Goal: Answer question/provide support: Share knowledge or assist other users

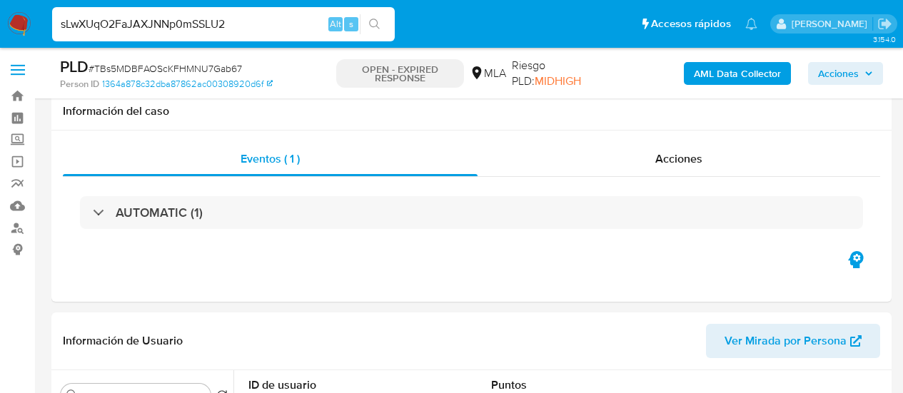
select select "10"
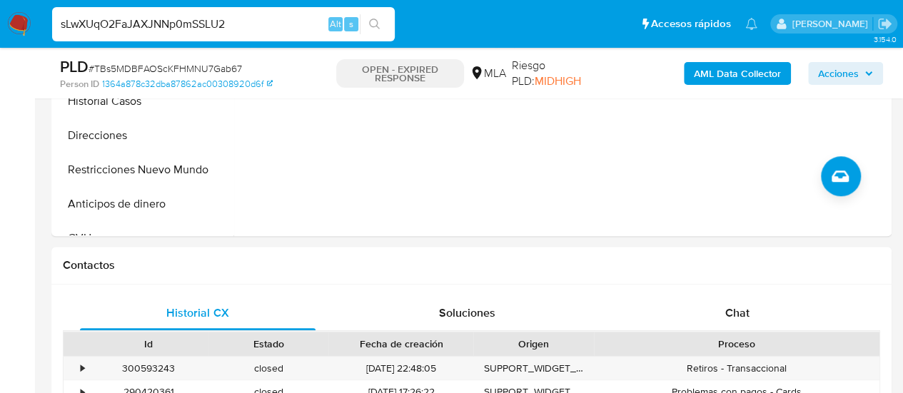
type input "sLwXUqO2FaJAXJNNp0mSSLU2"
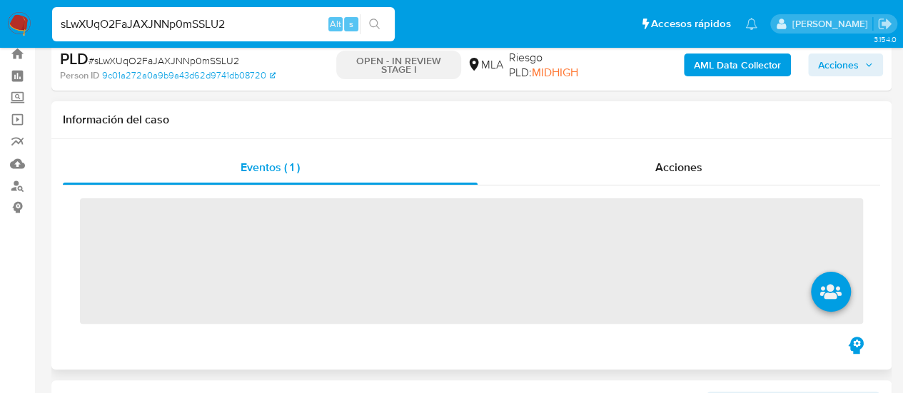
scroll to position [71, 0]
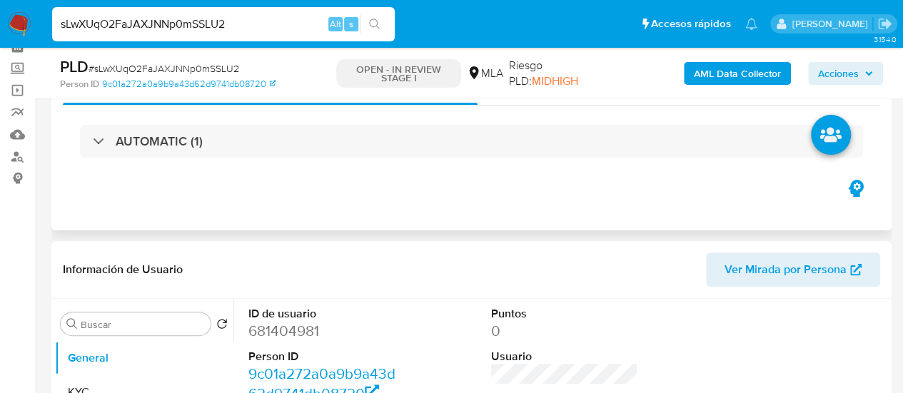
select select "10"
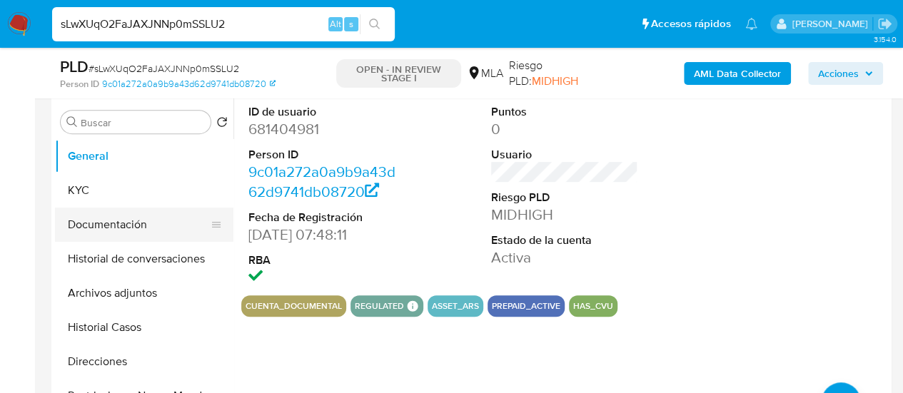
scroll to position [214, 0]
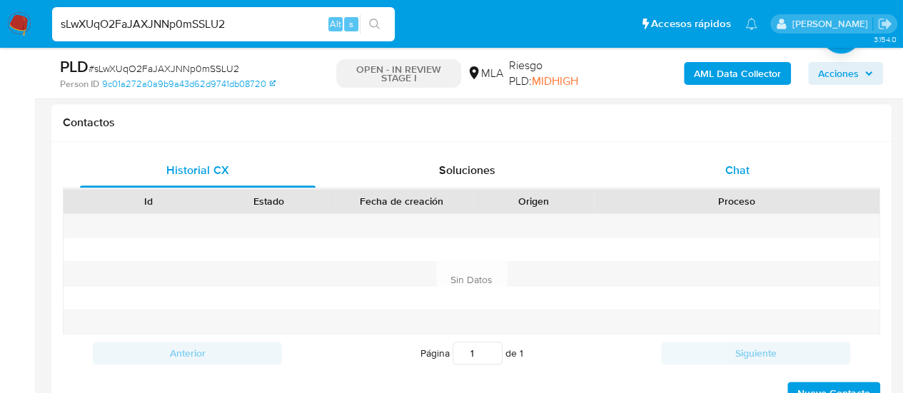
click at [740, 171] on span "Chat" at bounding box center [737, 170] width 24 height 16
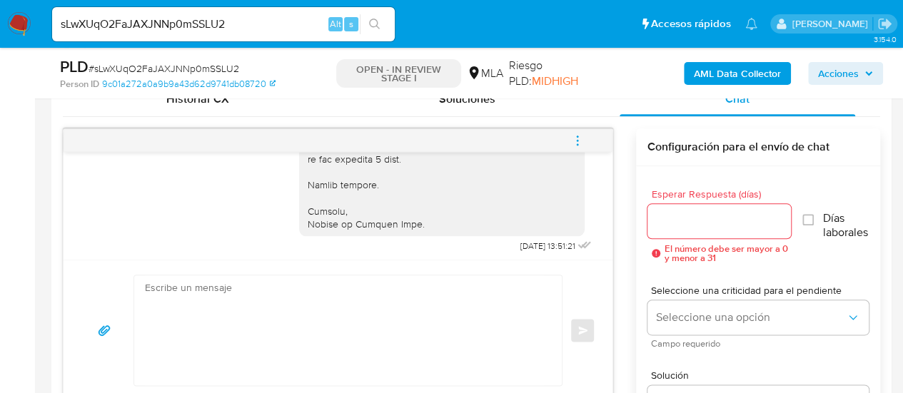
scroll to position [1745, 0]
click at [179, 27] on input "sLwXUqO2FaJAXJNNp0mSSLU2" at bounding box center [223, 24] width 343 height 19
paste input "FQx90Cg3HAd0S3yXMCOvFP5T"
type input "FQx90Cg3HAd0S3yXMCOvFP5T"
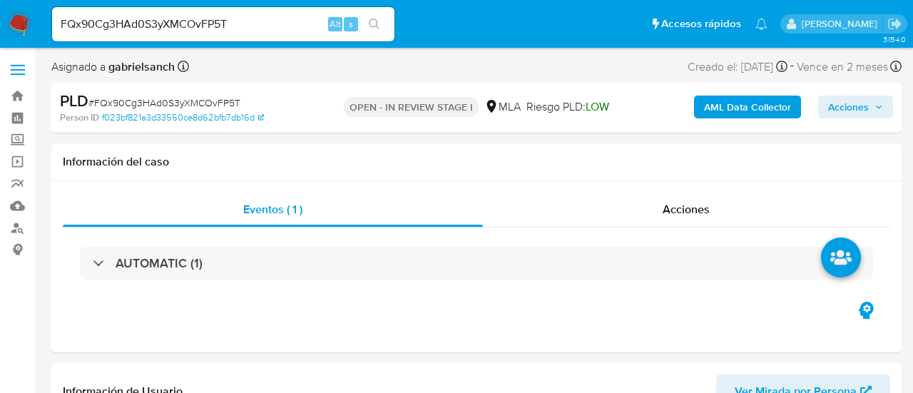
select select "10"
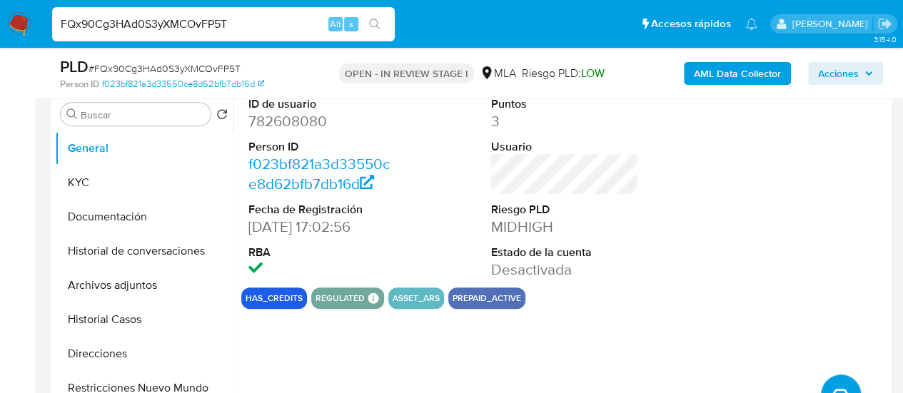
scroll to position [285, 0]
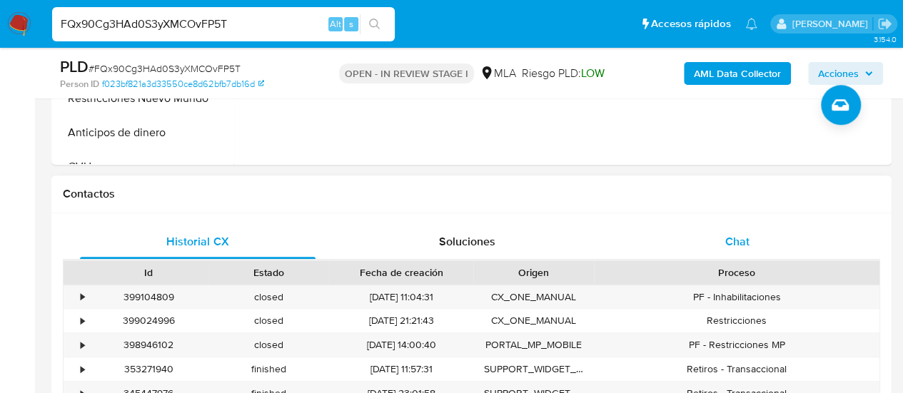
click at [756, 233] on div "Chat" at bounding box center [736, 242] width 235 height 34
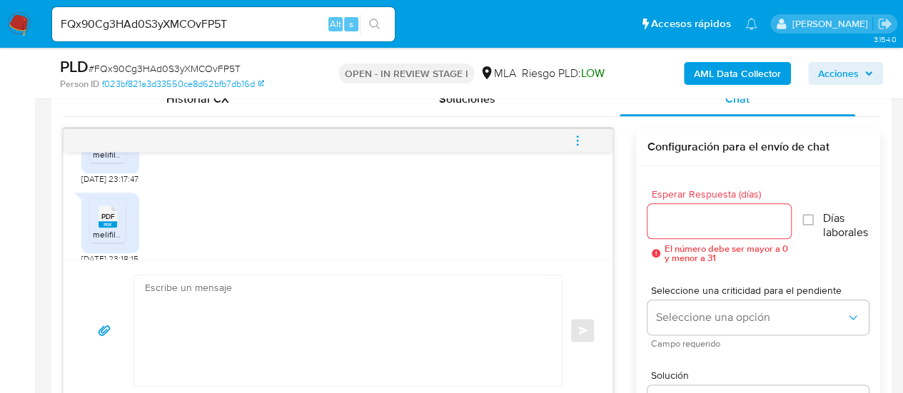
scroll to position [1054, 0]
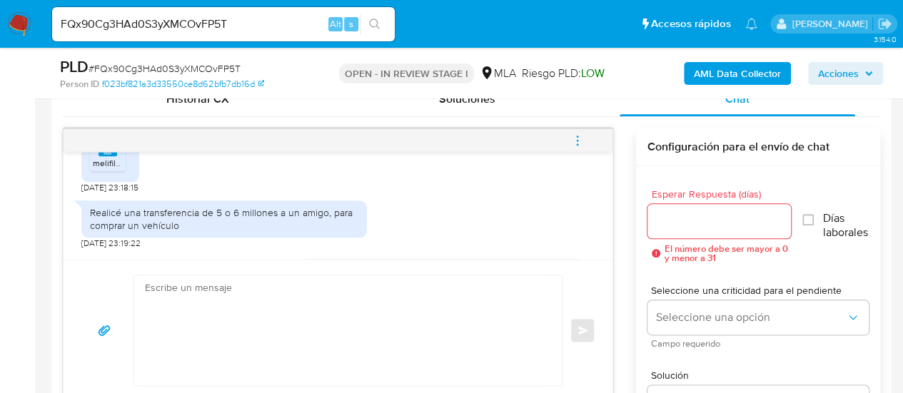
click at [176, 29] on input "FQx90Cg3HAd0S3yXMCOvFP5T" at bounding box center [223, 24] width 343 height 19
paste input "mBCMvGC9PHoro9ILZrUyLZdQ"
type input "mBCMvGC9PHoro9ILZrUyLZdQ"
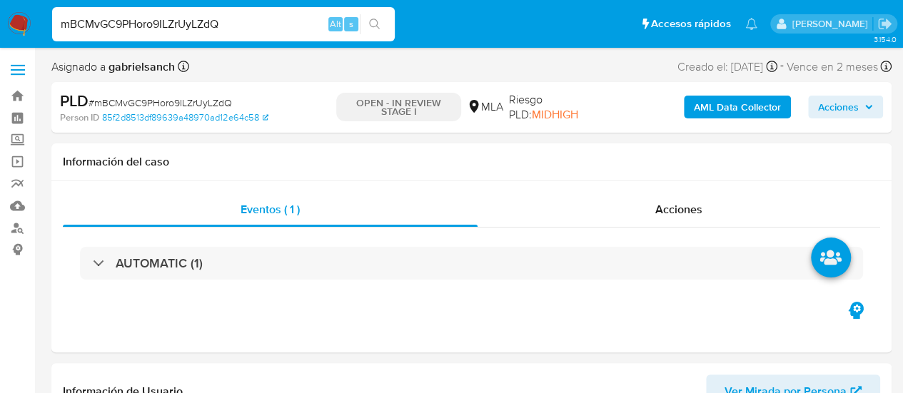
select select "10"
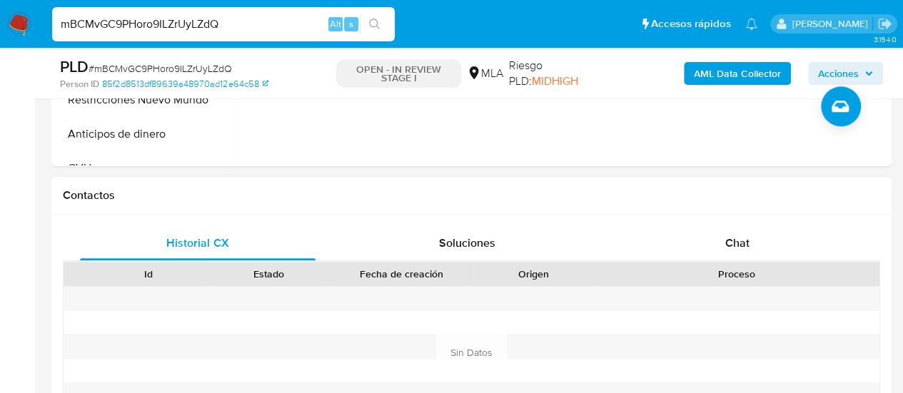
scroll to position [642, 0]
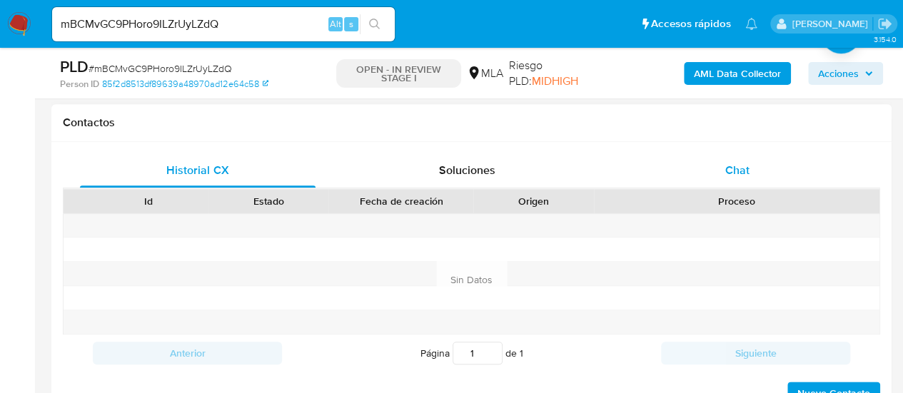
click at [743, 181] on div "Chat" at bounding box center [736, 170] width 235 height 34
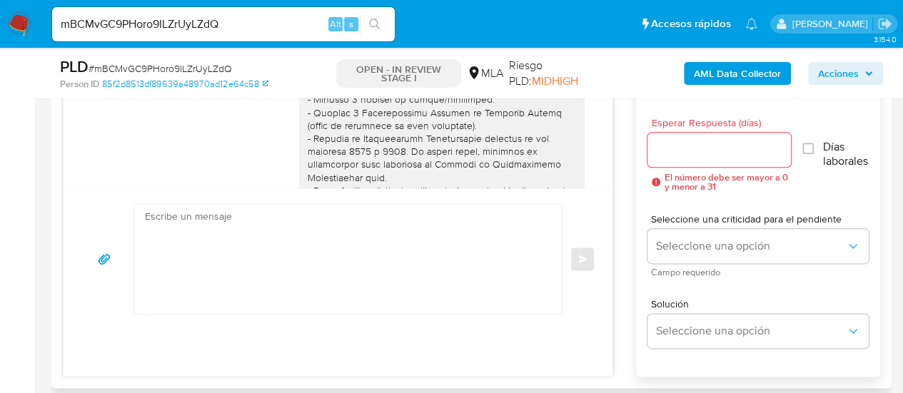
scroll to position [45, 0]
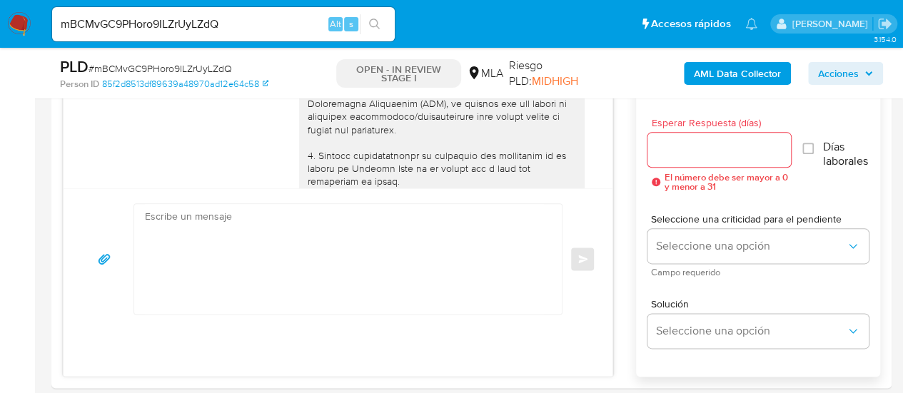
click at [168, 28] on input "mBCMvGC9PHoro9ILZrUyLZdQ" at bounding box center [223, 24] width 343 height 19
paste input "607nEzl1UySd83eHi7Y371jJ"
type input "607nEzl1UySd83eHi7Y371jJ"
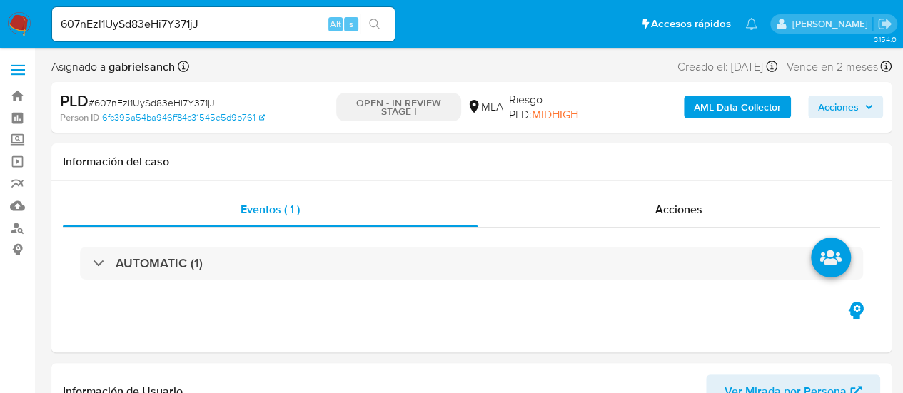
select select "10"
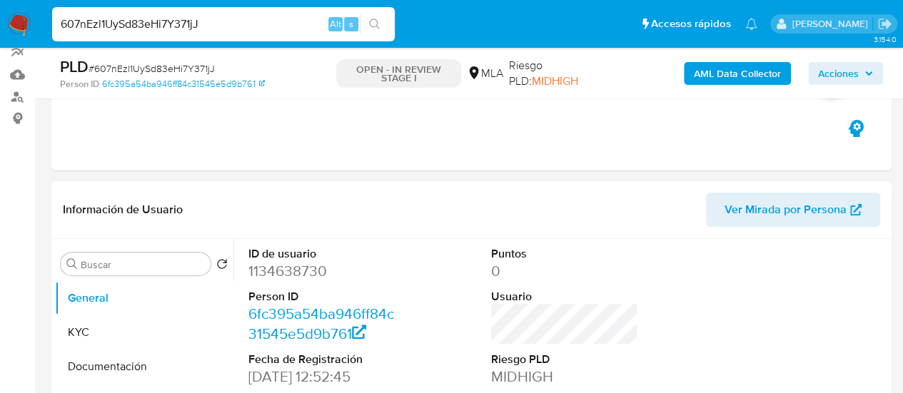
scroll to position [357, 0]
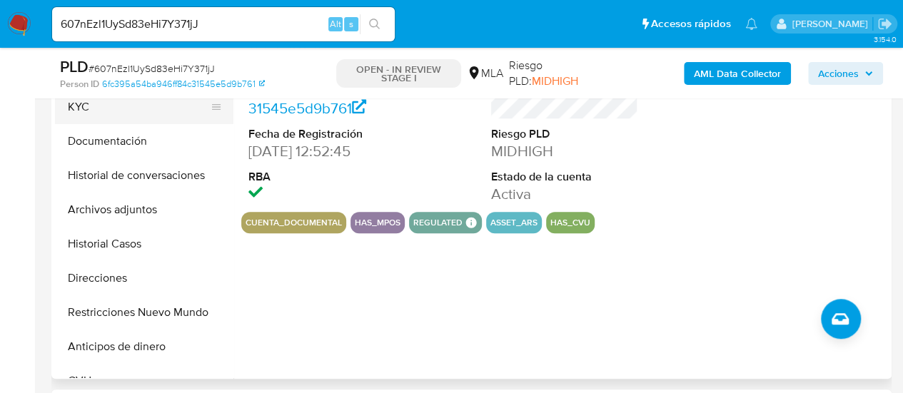
click at [111, 106] on button "KYC" at bounding box center [138, 107] width 167 height 34
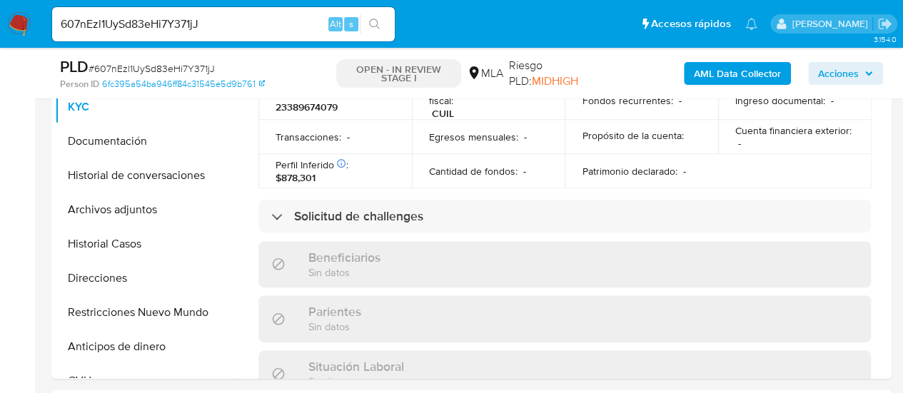
scroll to position [769, 0]
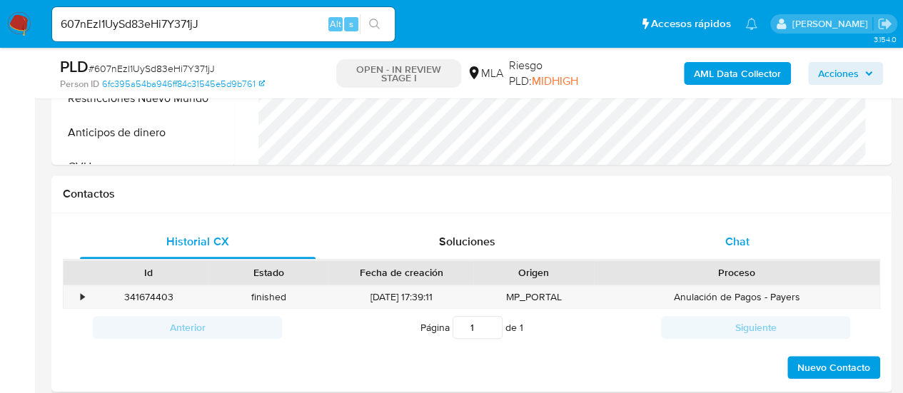
click at [725, 241] on span "Chat" at bounding box center [737, 241] width 24 height 16
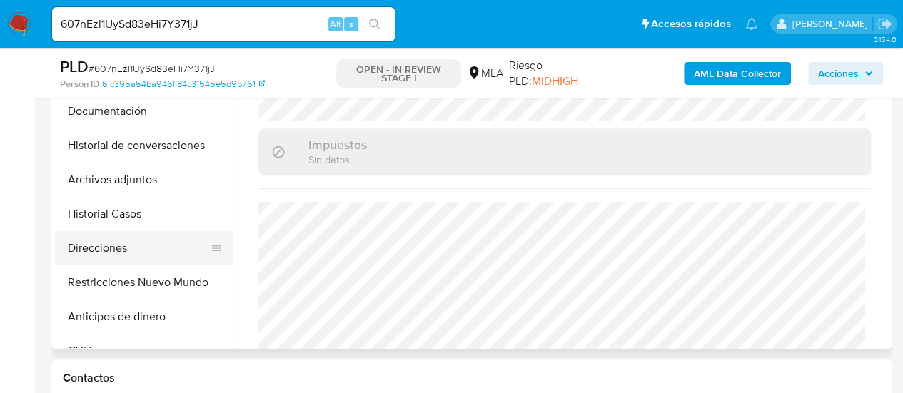
scroll to position [357, 0]
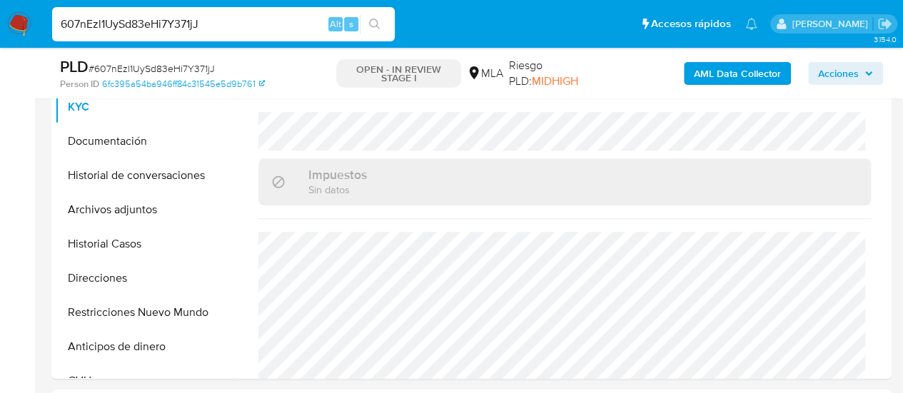
click at [177, 17] on input "607nEzl1UySd83eHi7Y371jJ" at bounding box center [223, 24] width 343 height 19
paste input "9lCQeNcjHMecl4My4L9xCZlY"
type input "9lCQeNcjHMecl4My4L9xCZlY"
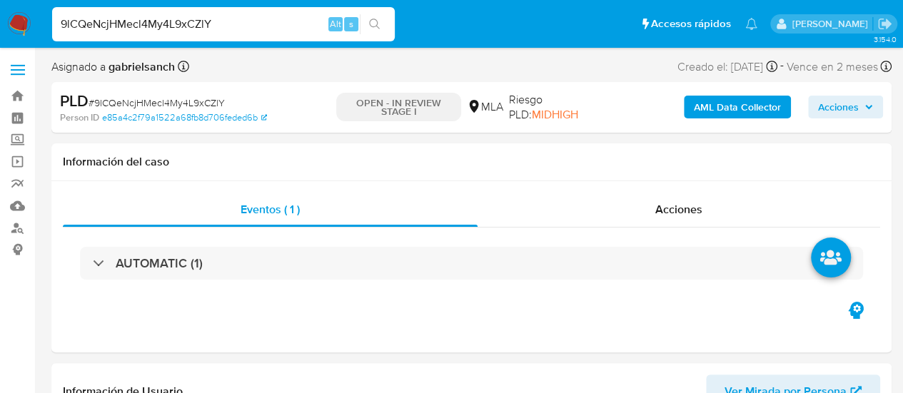
select select "10"
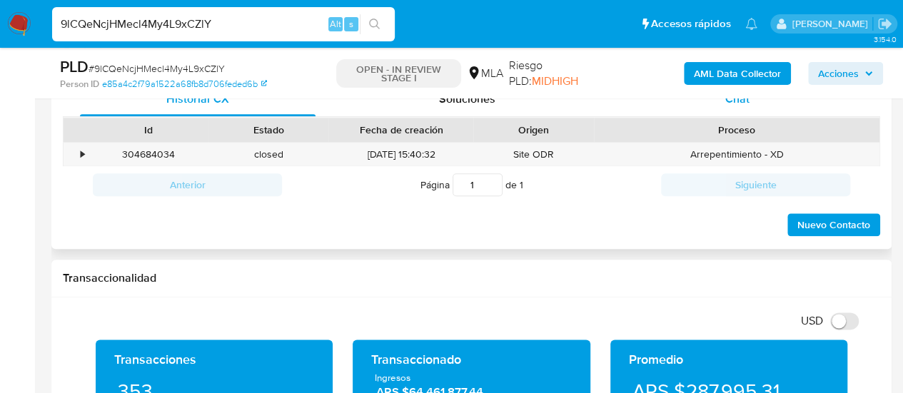
scroll to position [642, 0]
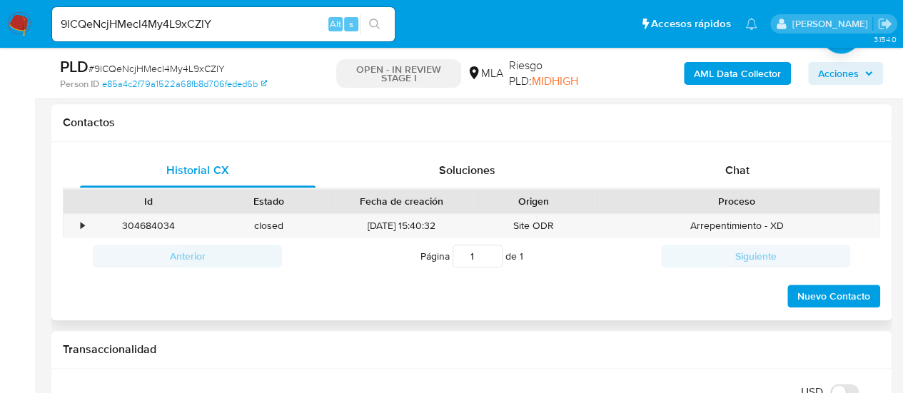
click at [774, 194] on div "Proceso" at bounding box center [736, 201] width 265 height 14
click at [758, 181] on div "Chat" at bounding box center [736, 170] width 235 height 34
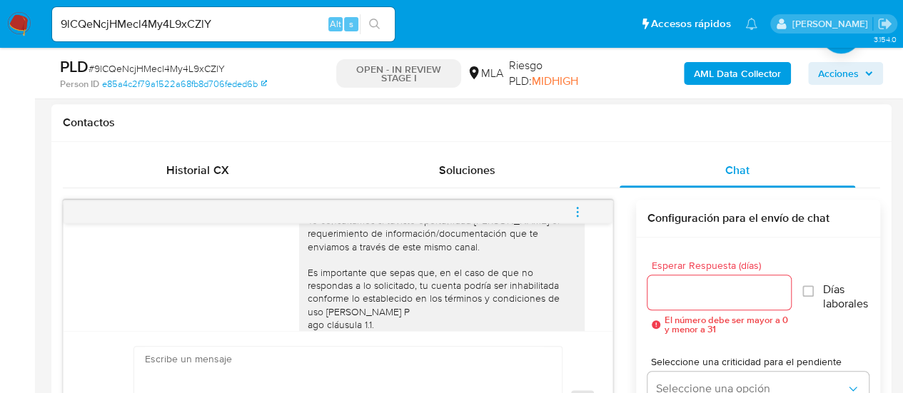
scroll to position [1142, 0]
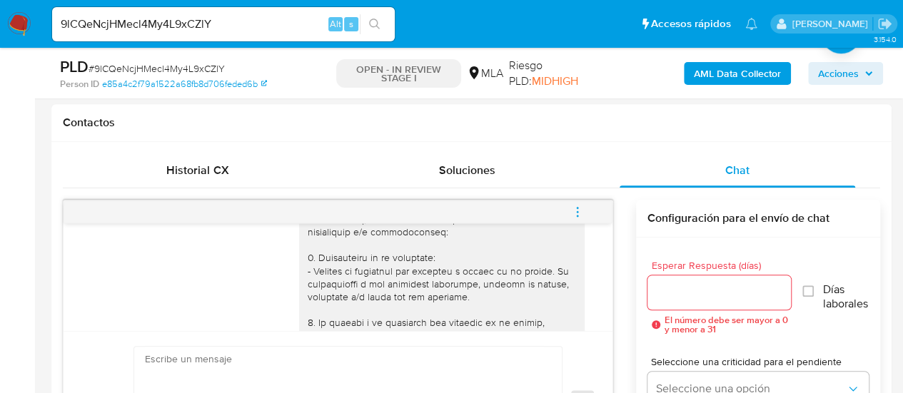
click at [118, 18] on input "9lCQeNcjHMecl4My4L9xCZlY" at bounding box center [223, 24] width 343 height 19
paste input "b7W0MuvqR2UFiMLqjnhzh3yw"
type input "b7W0MuvqR2UFiMLqjnhzh3yw"
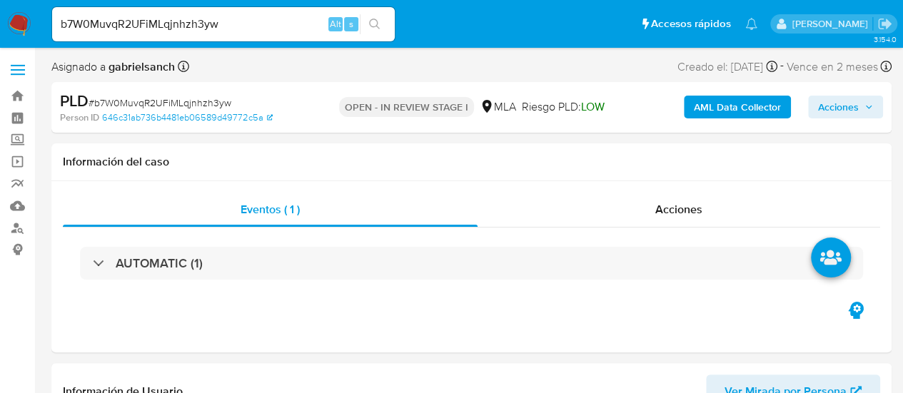
select select "10"
click at [181, 34] on div "b7W0MuvqR2UFiMLqjnhzh3yw Alt s" at bounding box center [223, 24] width 343 height 34
click at [176, 27] on input "b7W0MuvqR2UFiMLqjnhzh3yw" at bounding box center [223, 24] width 343 height 19
paste input "XSwzj1nJh9XfPKXewBjSejPW"
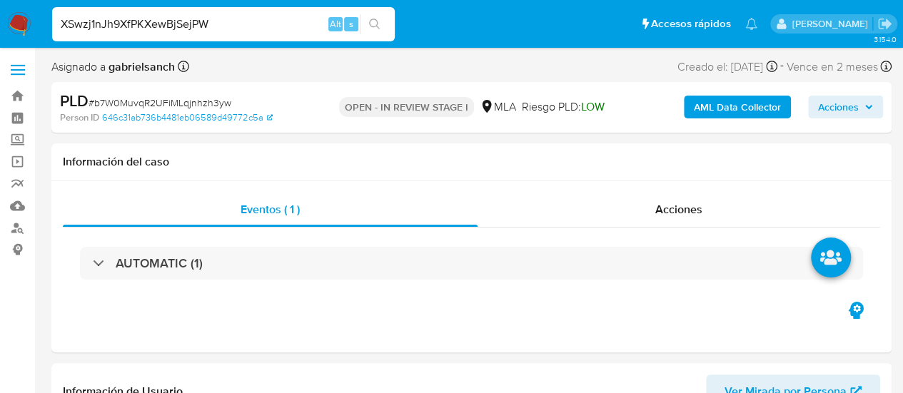
type input "XSwzj1nJh9XfPKXewBjSejPW"
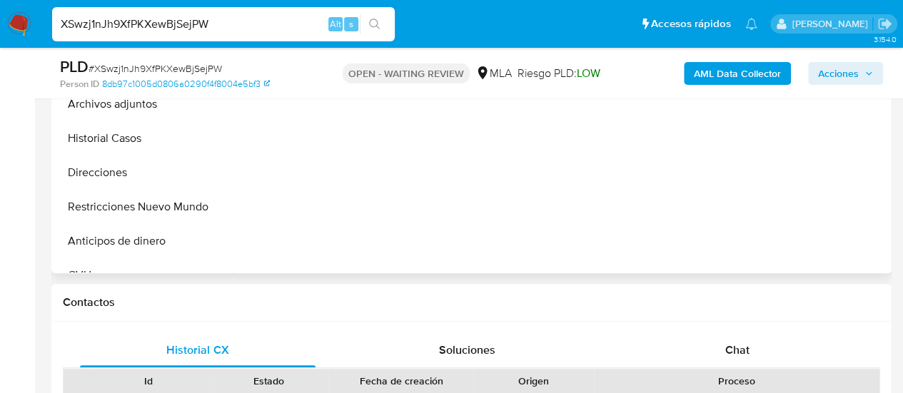
scroll to position [500, 0]
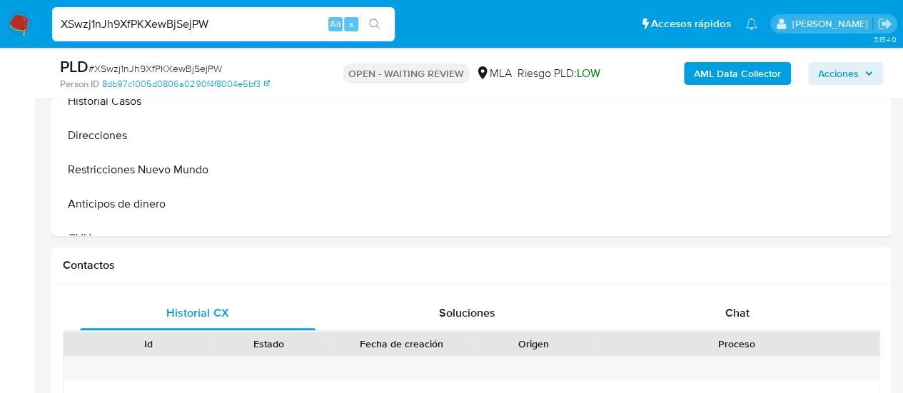
select select "10"
click at [692, 297] on div "Chat" at bounding box center [736, 313] width 235 height 34
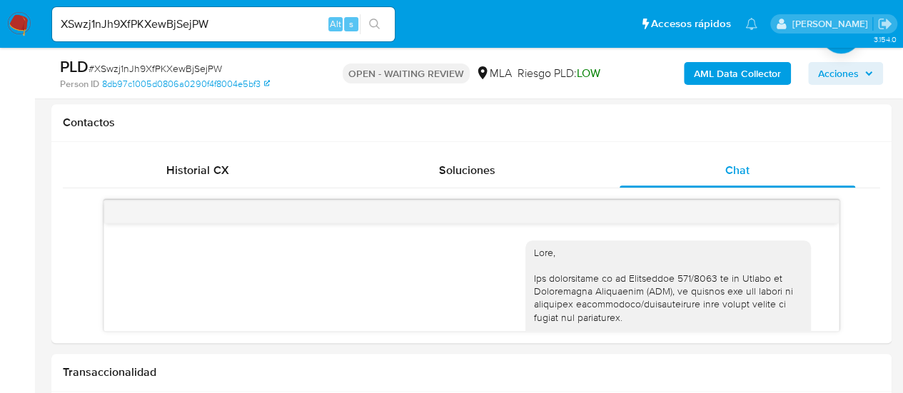
scroll to position [1296, 0]
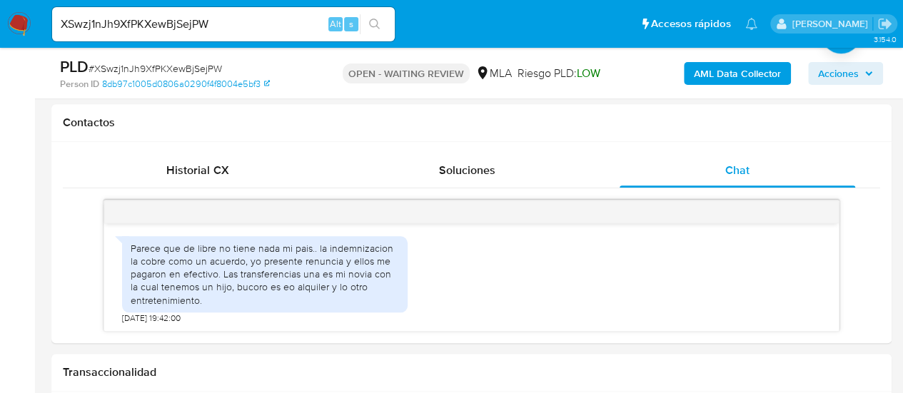
click at [139, 25] on input "XSwzj1nJh9XfPKXewBjSejPW" at bounding box center [223, 24] width 343 height 19
paste input "VFs99jVnIcTFNoCfAN8vwXdc"
type input "VFs99jVnIcTFNoCfAN8vwXdc"
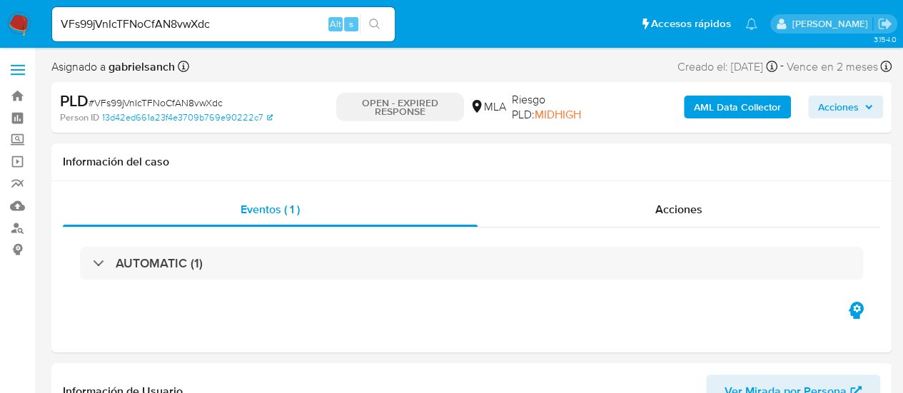
select select "10"
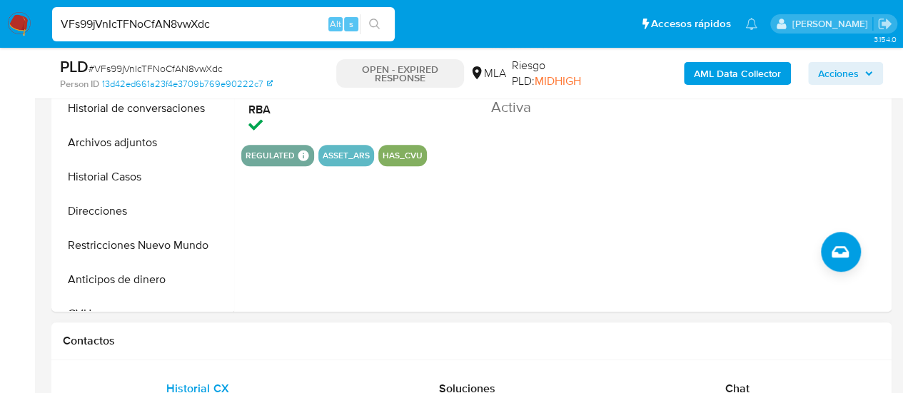
scroll to position [500, 0]
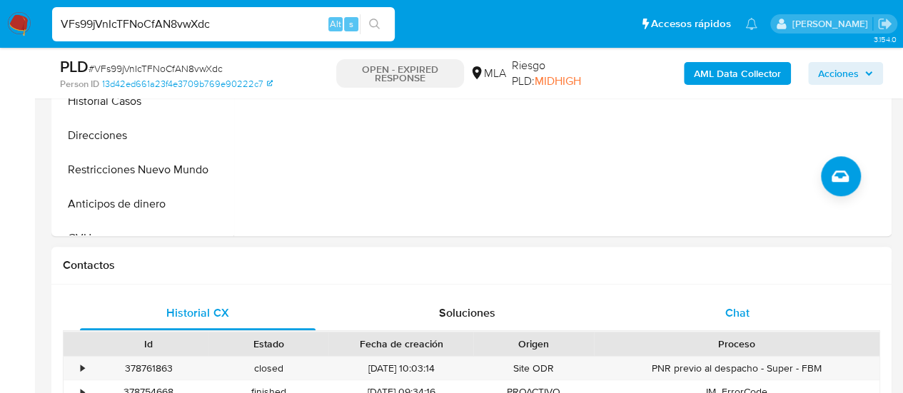
click at [709, 309] on div "Chat" at bounding box center [736, 313] width 235 height 34
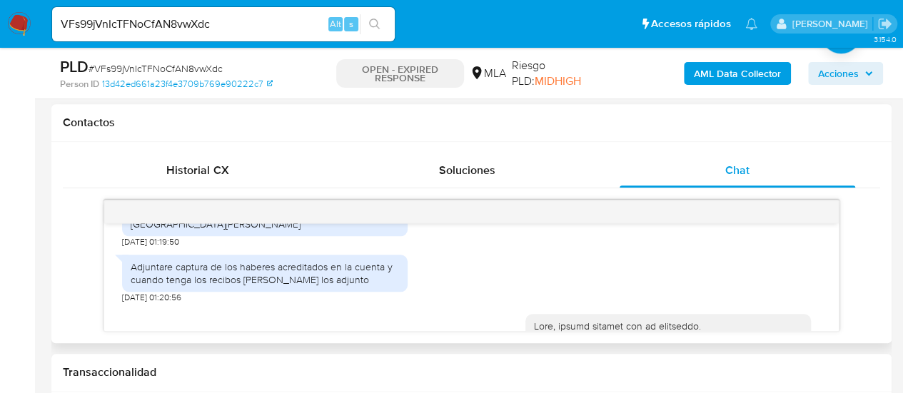
scroll to position [842, 0]
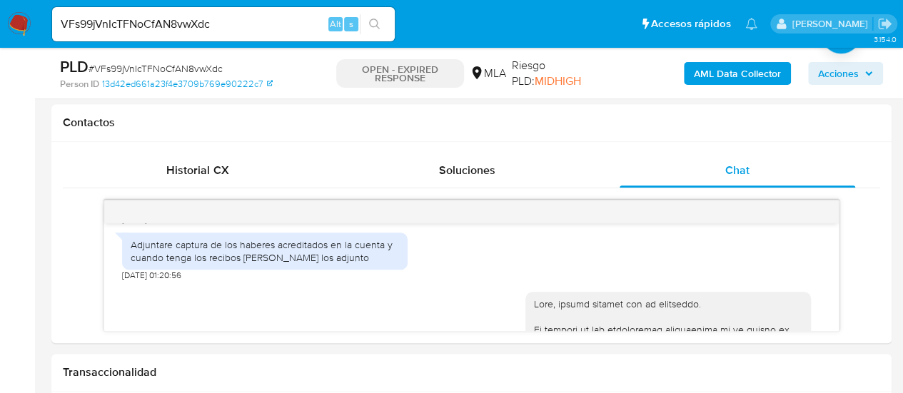
click at [166, 20] on input "VFs99jVnIcTFNoCfAN8vwXdc" at bounding box center [223, 24] width 343 height 19
paste input "HE3KC2KlkLKTtkJbbGbjdQYp"
type input "HE3KC2KlkLKTtkJbbGbjdQYp"
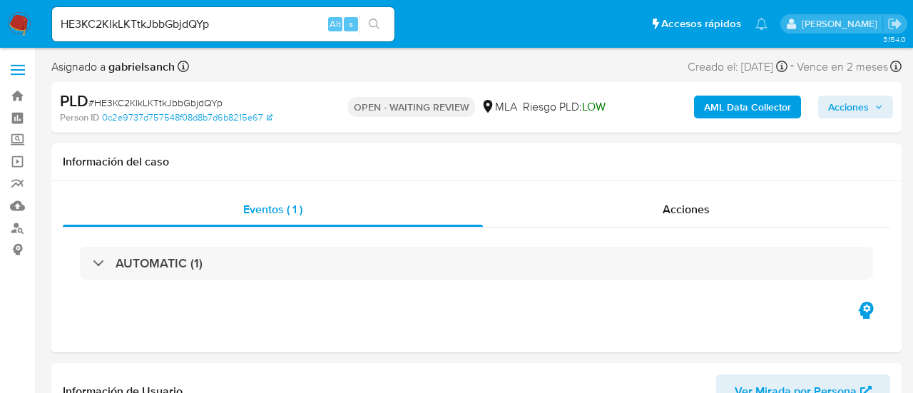
select select "10"
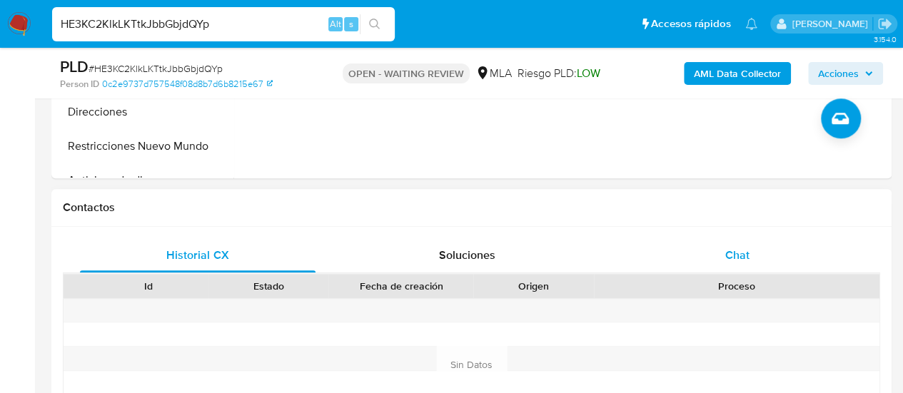
scroll to position [571, 0]
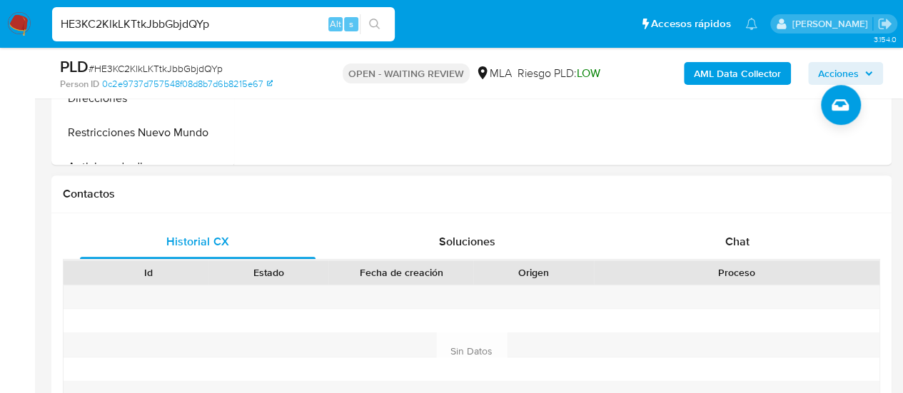
click at [726, 220] on div "Historial CX Soluciones Chat Id Estado Fecha de creación Origen Proceso Anterio…" at bounding box center [471, 333] width 840 height 241
click at [742, 230] on div "Chat" at bounding box center [736, 242] width 235 height 34
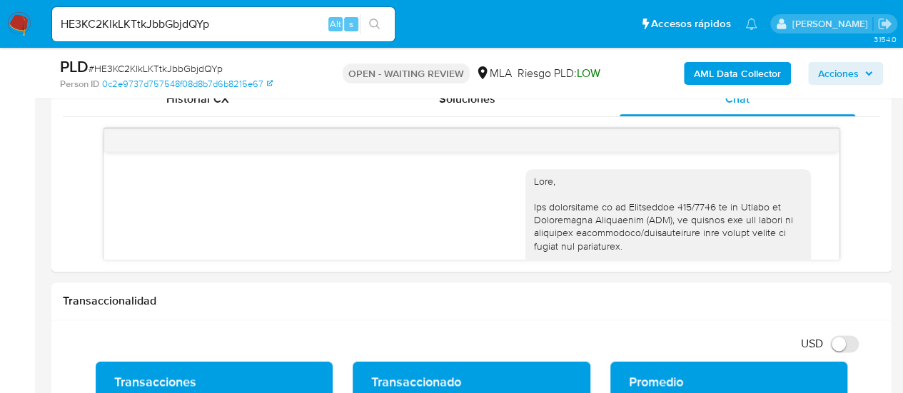
scroll to position [945, 0]
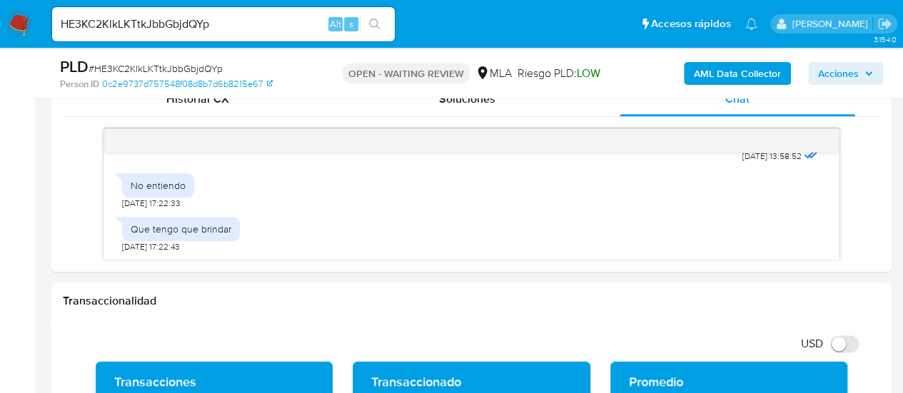
click at [131, 24] on input "HE3KC2KlkLKTtkJbbGbjdQYp" at bounding box center [223, 24] width 343 height 19
paste input "BkpFnP39NXB5asF1yzYbp6Tm"
type input "BkpFnP39NXB5asF1yzYbp6Tm"
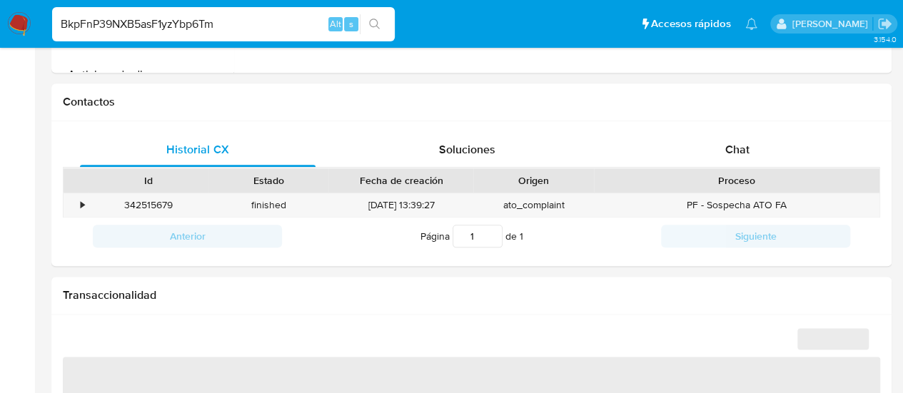
select select "10"
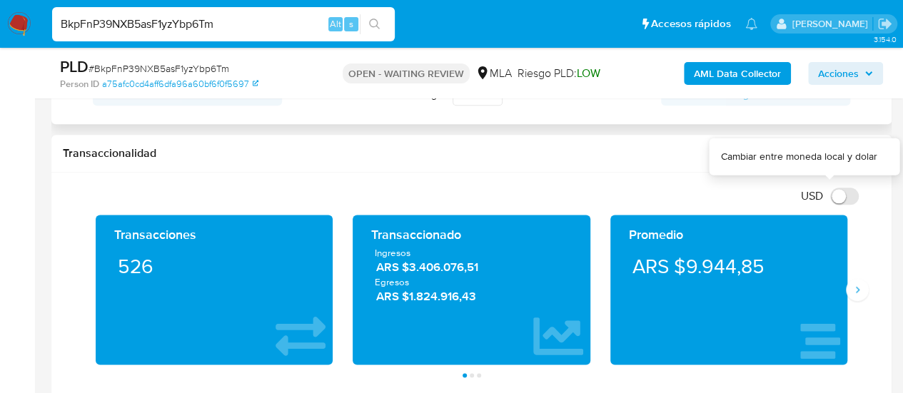
scroll to position [642, 0]
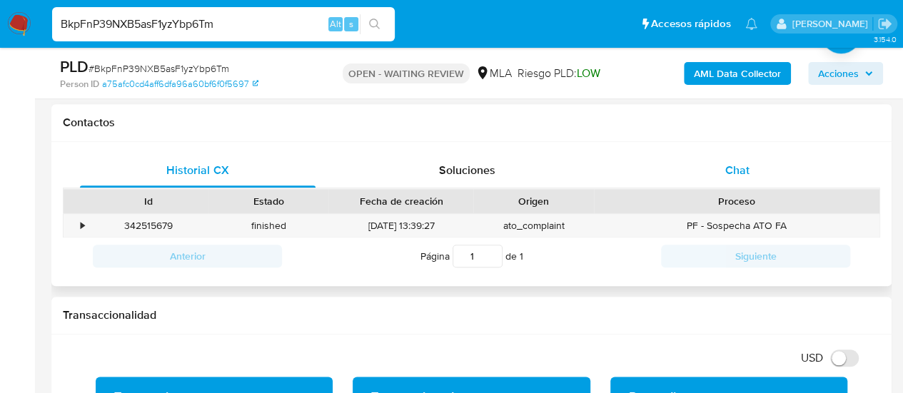
click at [711, 170] on div "Chat" at bounding box center [736, 170] width 235 height 34
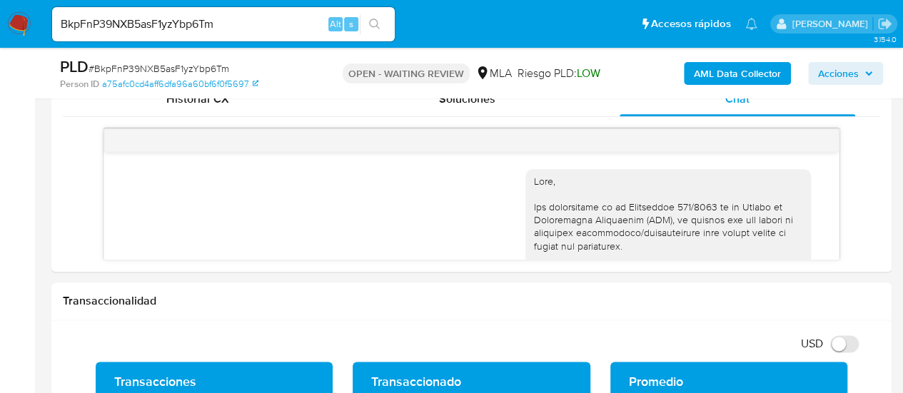
scroll to position [756, 0]
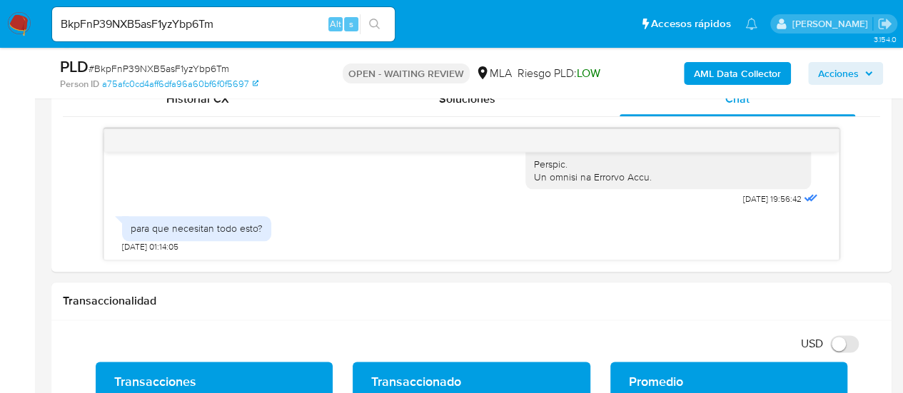
click at [177, 24] on input "BkpFnP39NXB5asF1yzYbp6Tm" at bounding box center [223, 24] width 343 height 19
paste input "s7oLLAxoP5ExSC7LV6rnME9C"
type input "s7oLLAxoP5ExSC7LV6rnME9C"
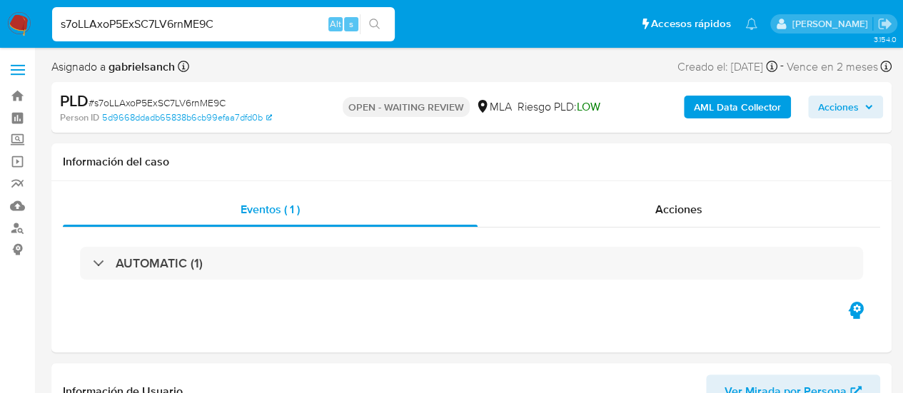
select select "10"
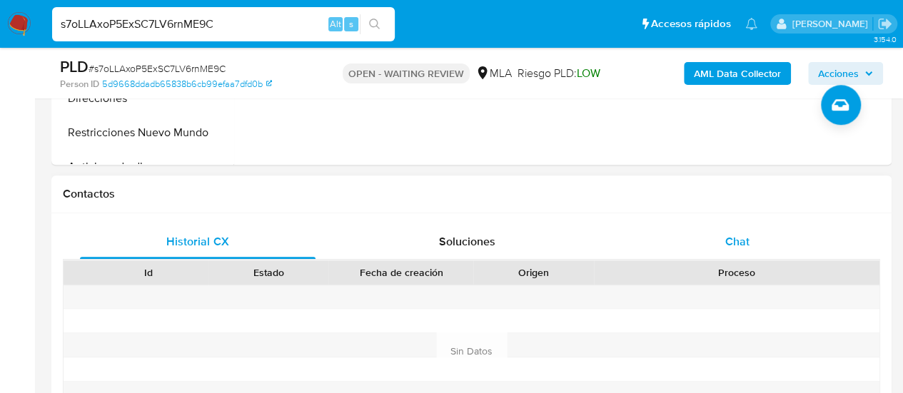
click at [725, 254] on div "Chat" at bounding box center [736, 242] width 235 height 34
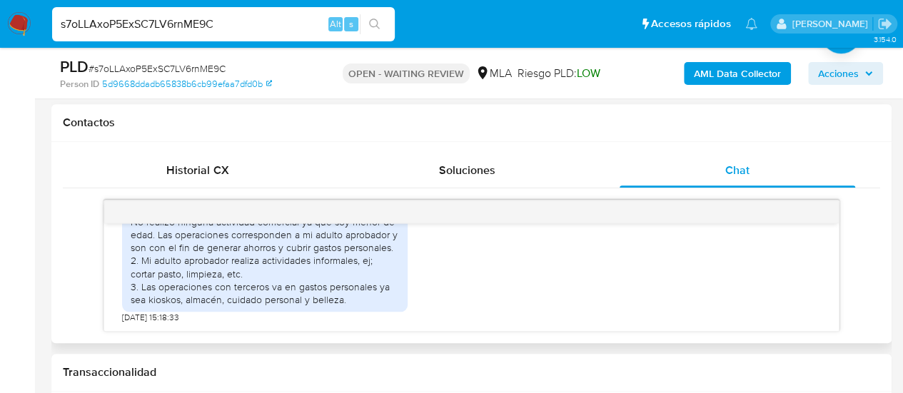
scroll to position [705, 0]
click at [161, 22] on input "s7oLLAxoP5ExSC7LV6rnME9C" at bounding box center [223, 24] width 343 height 19
paste input "6YSUADYSkj2h1izJwHiDzoq0"
type input "6YSUADYSkj2h1izJwHiDzoq0"
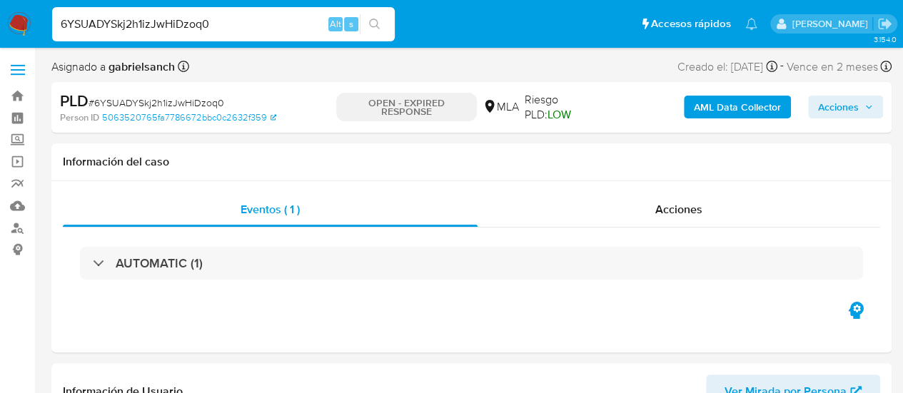
select select "10"
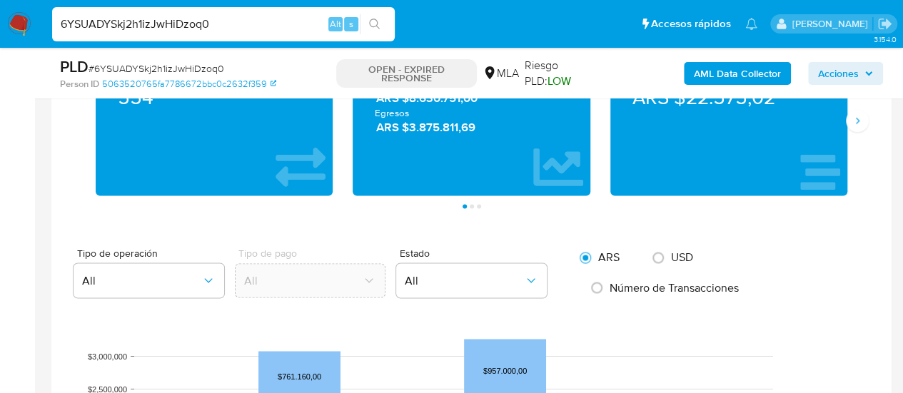
scroll to position [1213, 0]
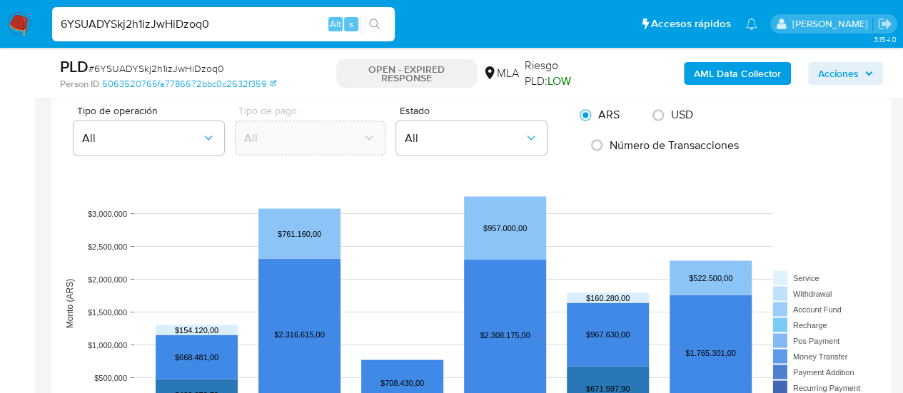
click at [143, 26] on input "6YSUADYSkj2h1izJwHiDzoq0" at bounding box center [223, 24] width 343 height 19
paste input "8WKPP35MY3J5TIRq5ecxxivO"
type input "8WKPP35MY3J5TIRq5ecxxivO"
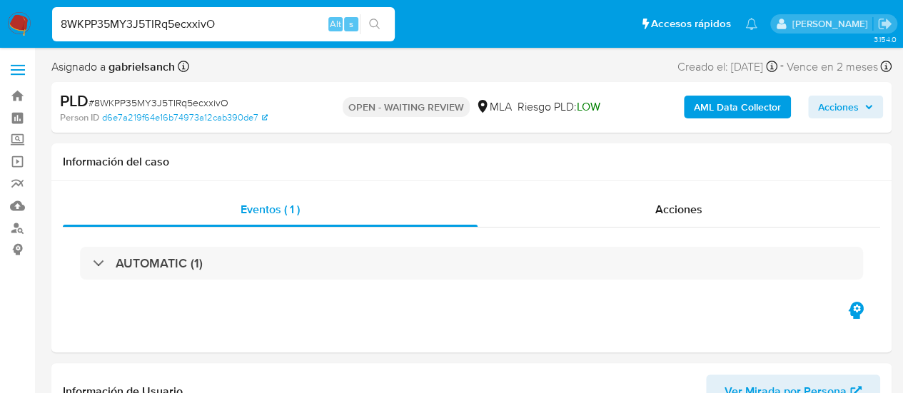
select select "10"
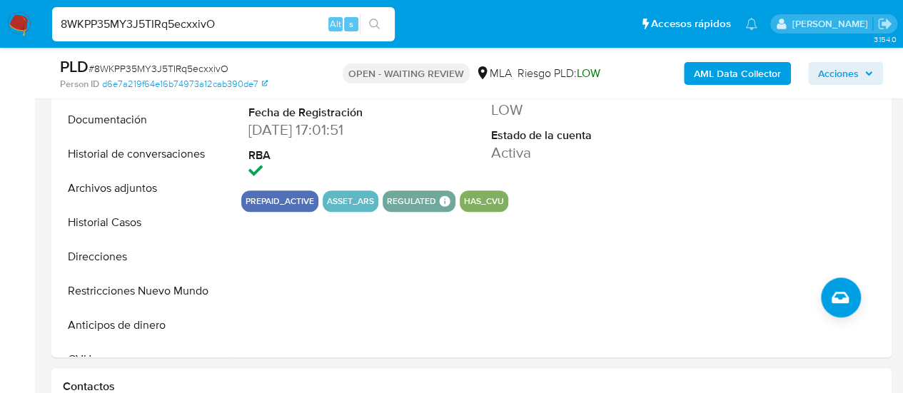
scroll to position [642, 0]
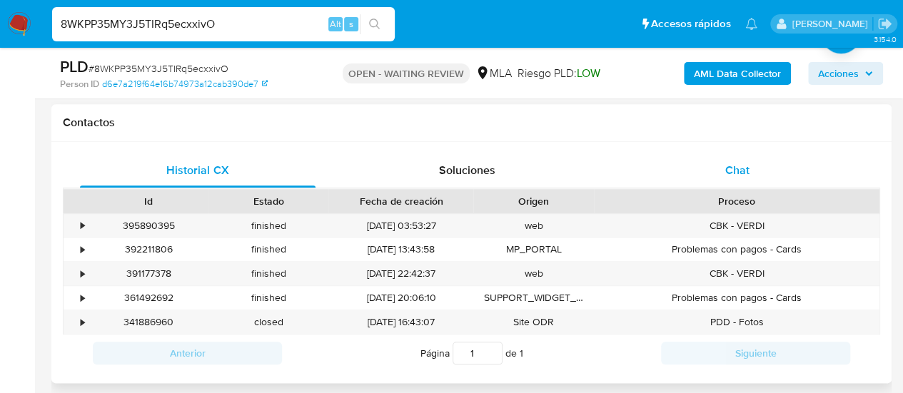
click at [744, 172] on span "Chat" at bounding box center [737, 170] width 24 height 16
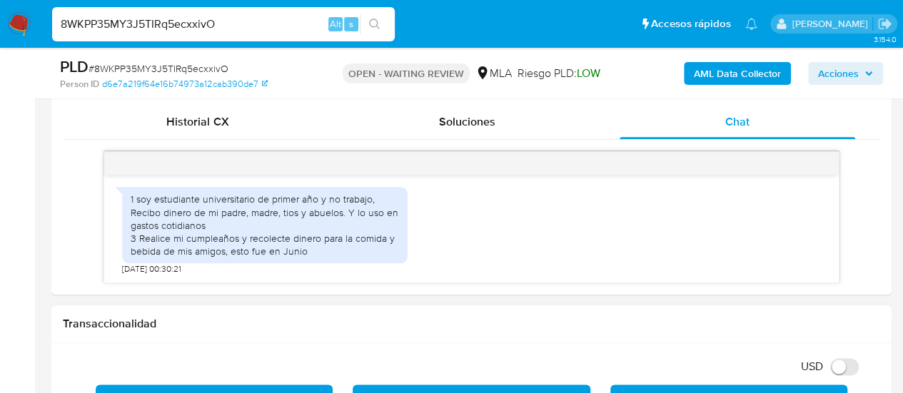
scroll to position [714, 0]
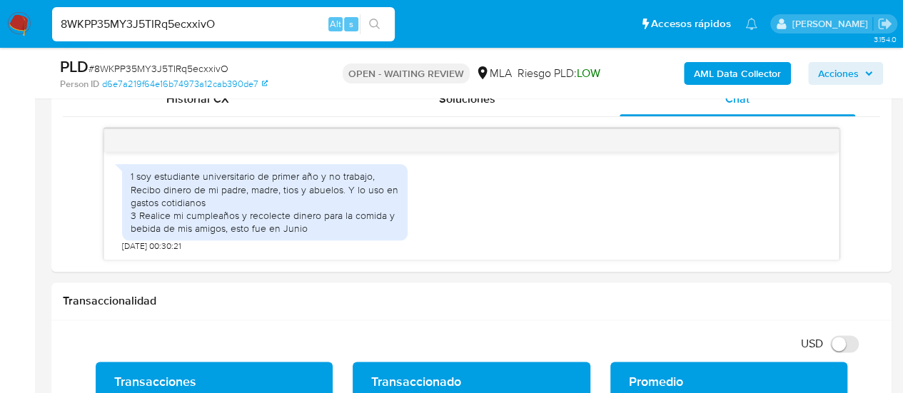
click at [195, 44] on nav "Pausado Ver notificaciones 8WKPP35MY3J5TIRq5ecxxivO Alt s Accesos rápidos Presi…" at bounding box center [451, 24] width 903 height 48
click at [176, 28] on input "8WKPP35MY3J5TIRq5ecxxivO" at bounding box center [223, 24] width 343 height 19
paste input "sLwXUqO2FaJAXJNNp0mSSLU2"
type input "sLwXUqO2FaJAXJNNp0mSSLU2"
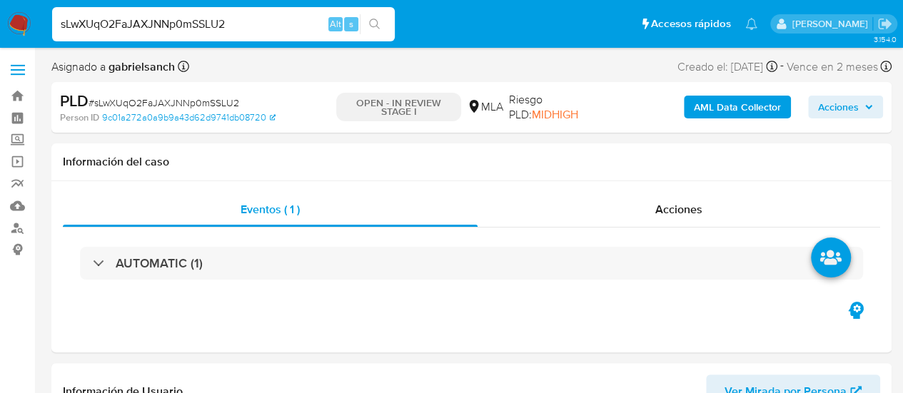
select select "10"
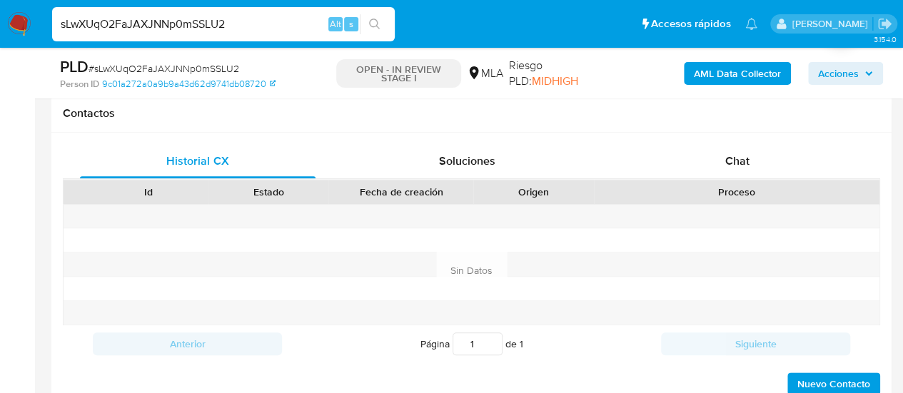
scroll to position [642, 0]
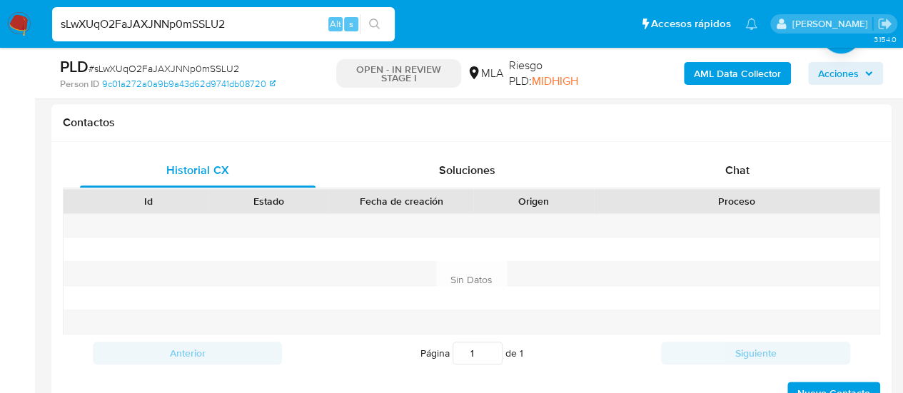
click at [739, 173] on span "Chat" at bounding box center [737, 170] width 24 height 16
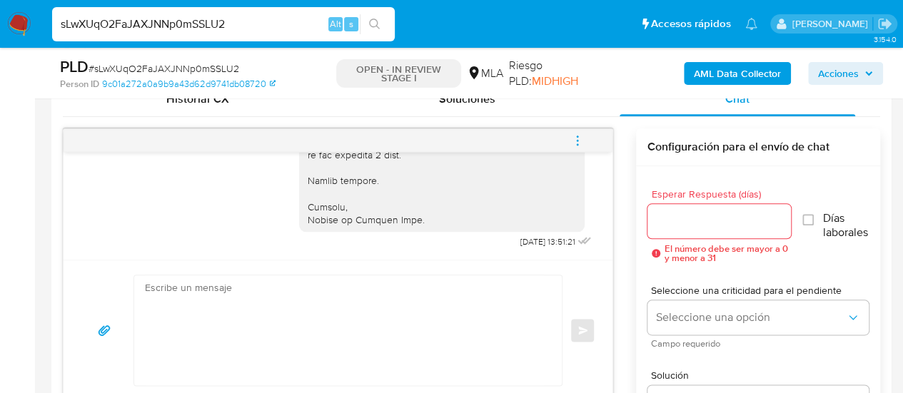
scroll to position [1745, 0]
click at [170, 26] on input "sLwXUqO2FaJAXJNNp0mSSLU2" at bounding box center [223, 24] width 343 height 19
paste input "FQx90Cg3HAd0S3yXMCOvFP5T"
type input "FQx90Cg3HAd0S3yXMCOvFP5T"
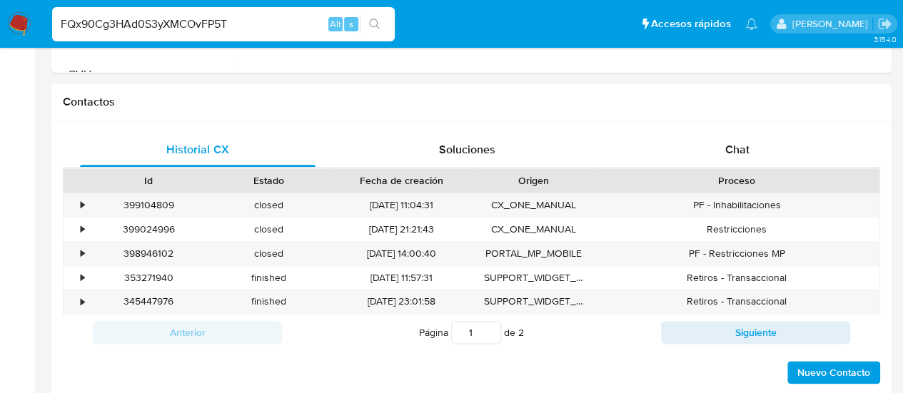
select select "10"
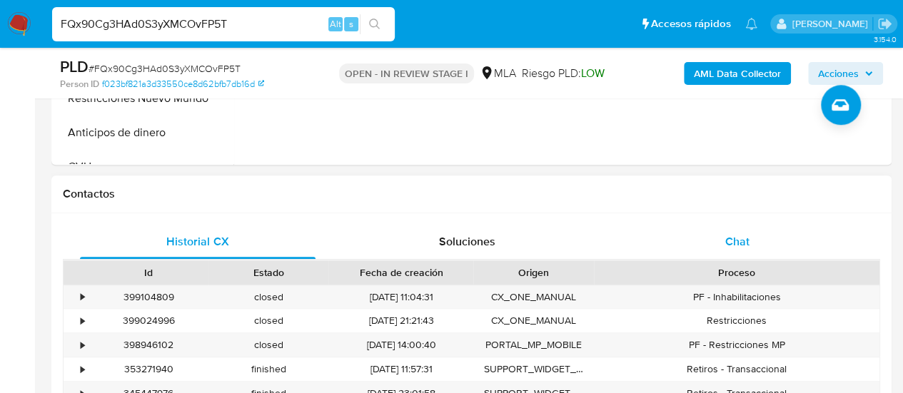
click at [742, 229] on div "Chat" at bounding box center [736, 242] width 235 height 34
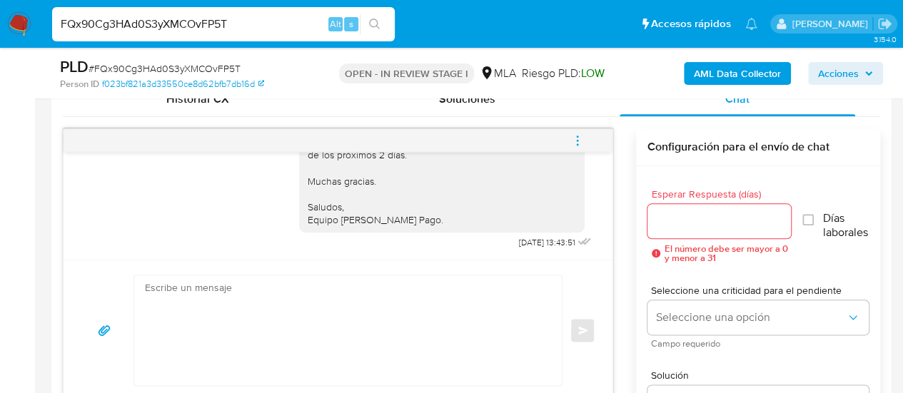
scroll to position [1482, 0]
click at [177, 26] on input "FQx90Cg3HAd0S3yXMCOvFP5T" at bounding box center [223, 24] width 343 height 19
paste input "607nEzl1UySd83eHi7Y371jJ"
type input "607nEzl1UySd83eHi7Y371jJ"
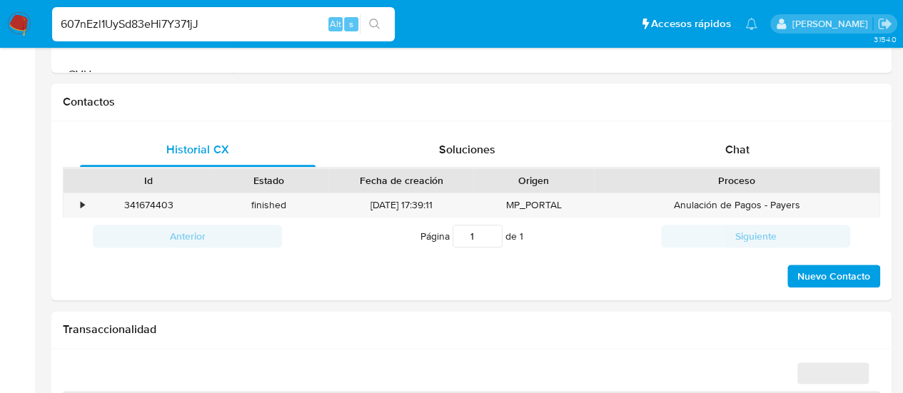
select select "10"
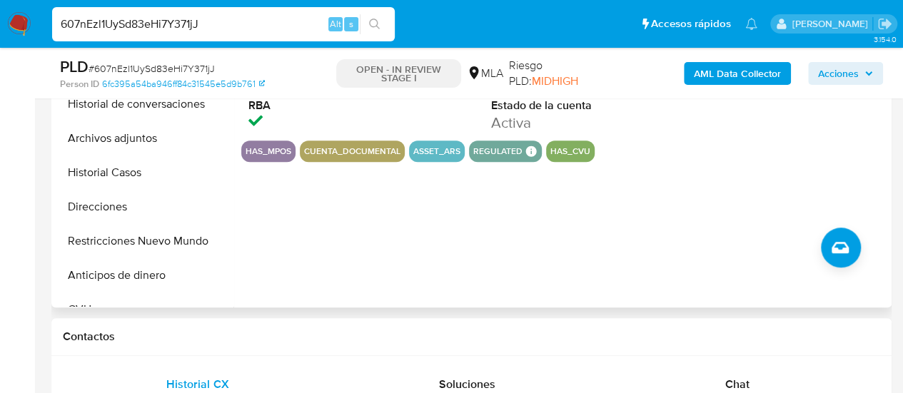
scroll to position [571, 0]
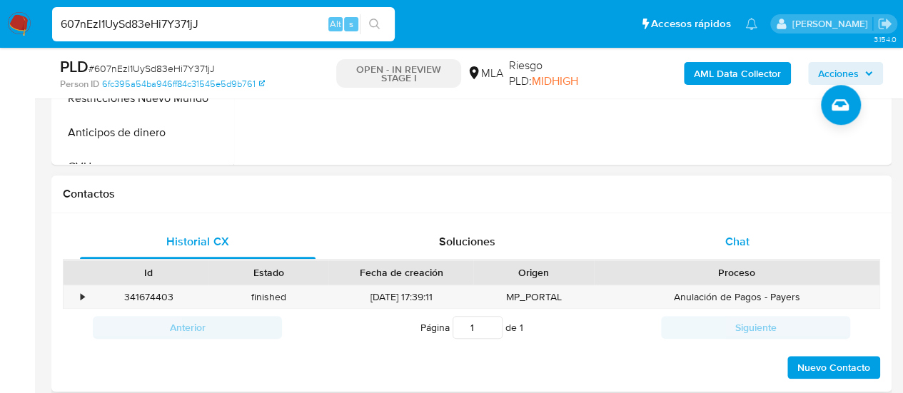
click at [734, 238] on span "Chat" at bounding box center [737, 241] width 24 height 16
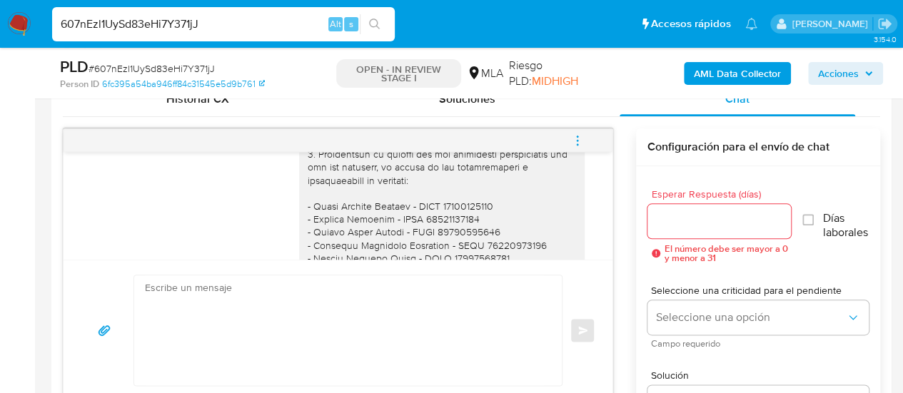
scroll to position [1797, 0]
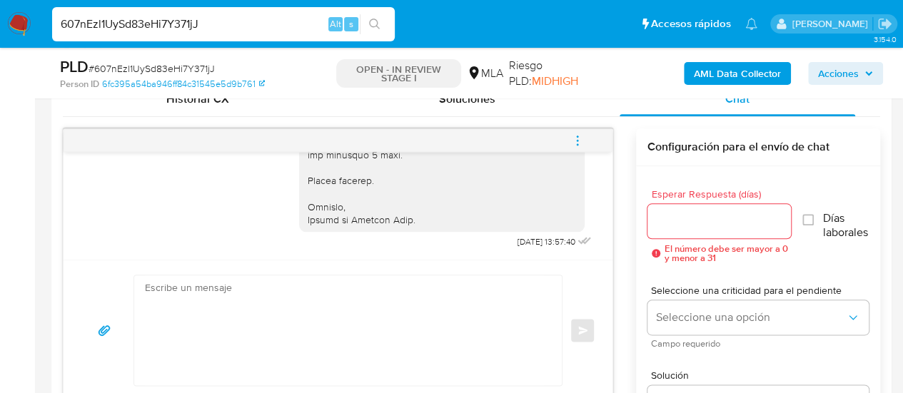
click at [151, 26] on input "607nEzl1UySd83eHi7Y371jJ" at bounding box center [223, 24] width 343 height 19
paste input "mBCMvGC9PHoro9ILZrUyLZdQ"
type input "mBCMvGC9PHoro9ILZrUyLZdQ"
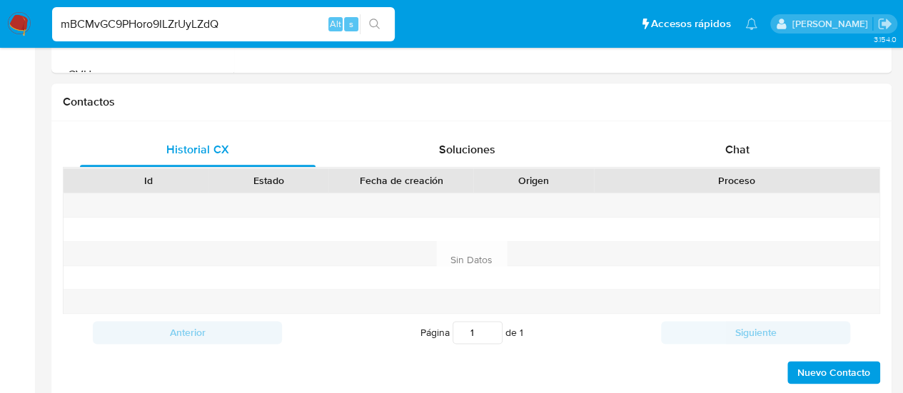
select select "10"
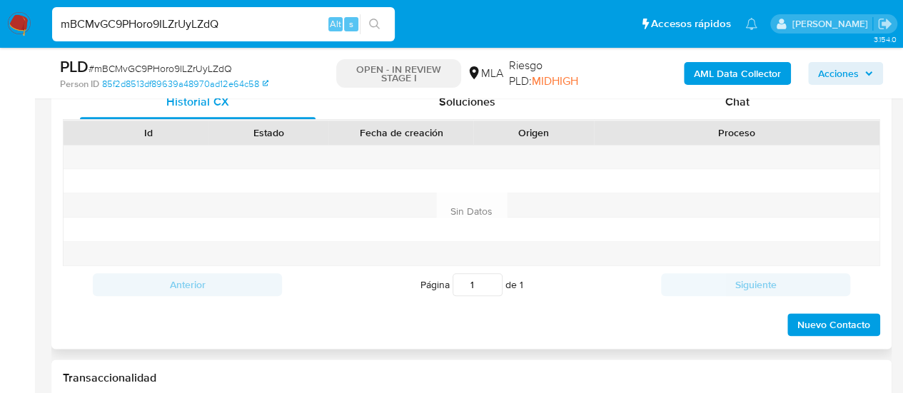
scroll to position [714, 0]
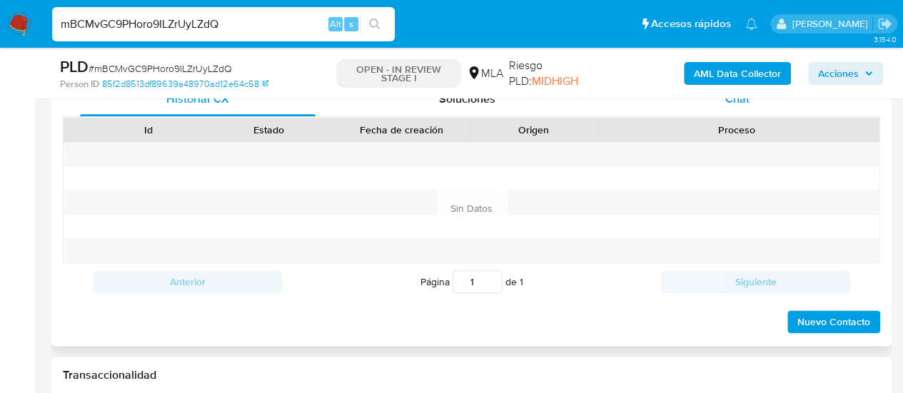
click at [711, 103] on div "Chat" at bounding box center [736, 99] width 235 height 34
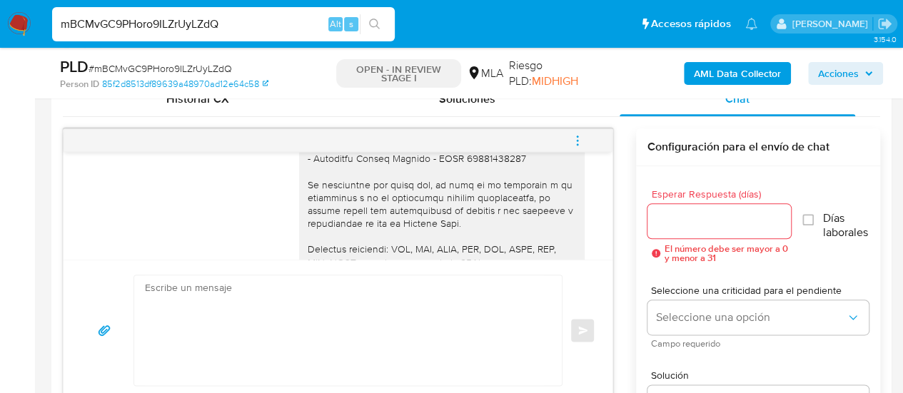
scroll to position [1543, 0]
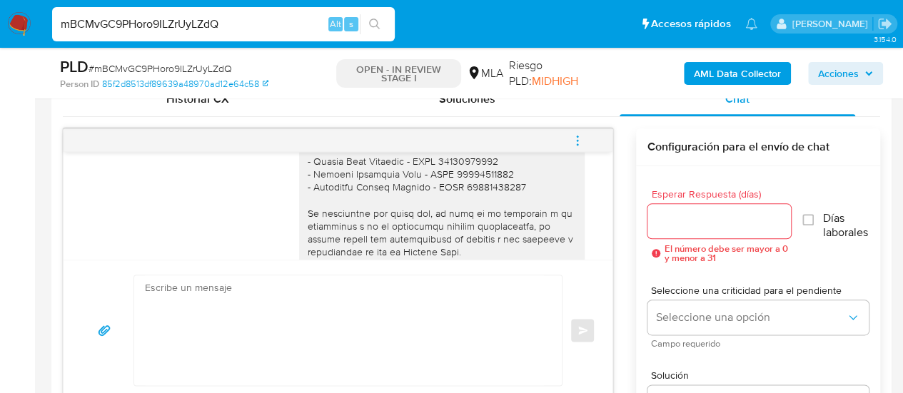
click at [160, 25] on input "mBCMvGC9PHoro9ILZrUyLZdQ" at bounding box center [223, 24] width 343 height 19
paste input "9lCQeNcjHMecl4My4L9xCZlY"
type input "9lCQeNcjHMecl4My4L9xCZlY"
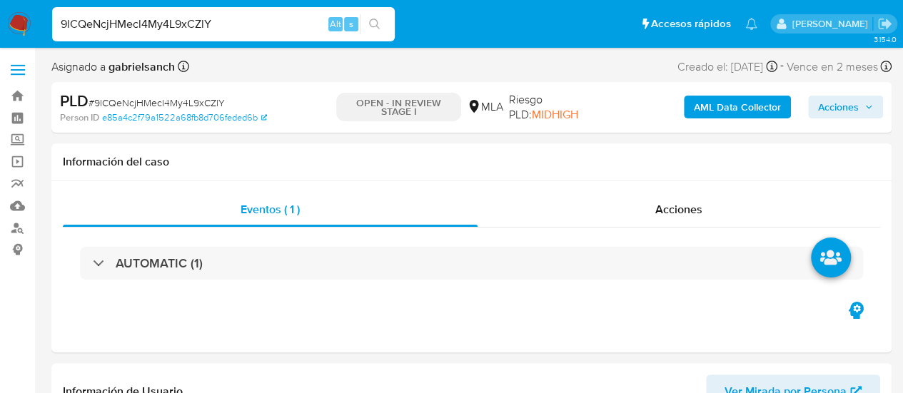
select select "10"
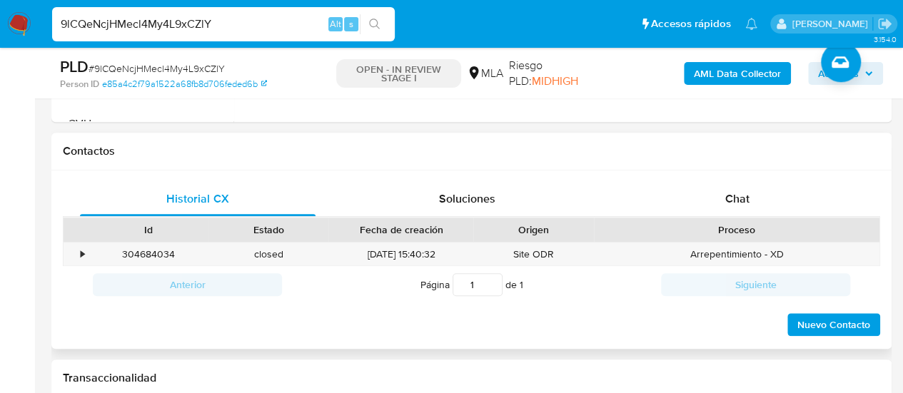
scroll to position [571, 0]
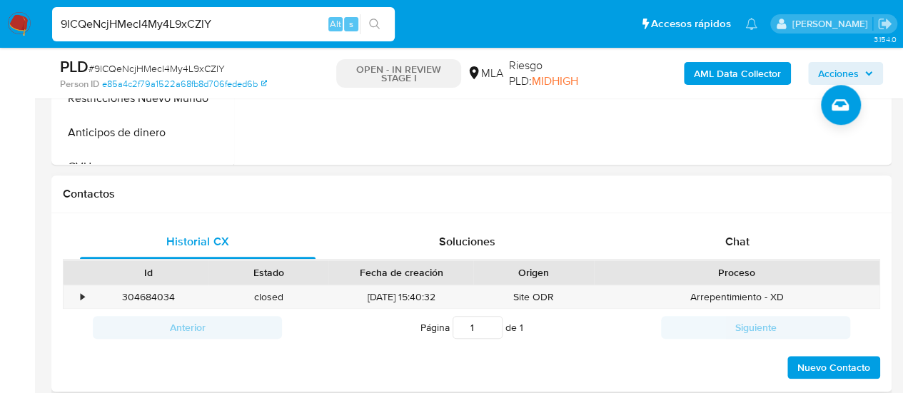
click at [746, 222] on div "Historial CX Soluciones Chat Id Estado Fecha de creación Origen Proceso • 30468…" at bounding box center [471, 302] width 840 height 179
click at [752, 229] on div "Chat" at bounding box center [736, 242] width 235 height 34
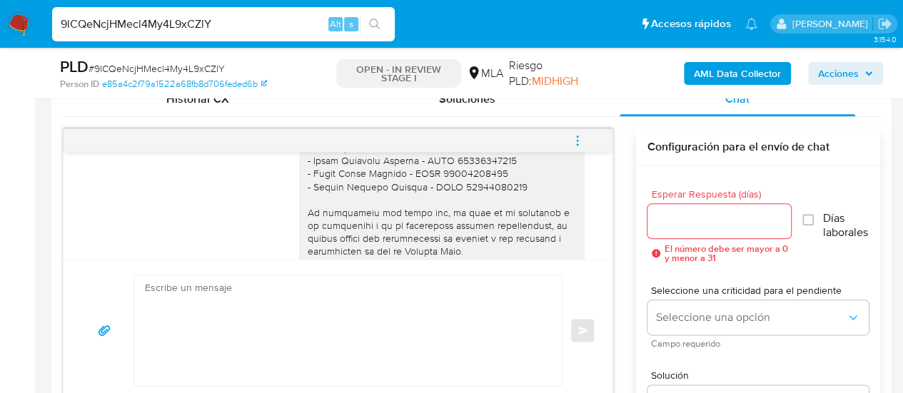
scroll to position [1784, 0]
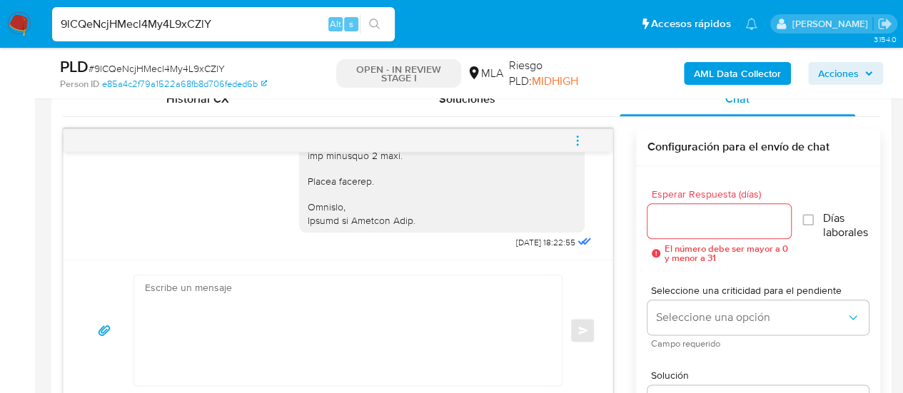
click at [178, 25] on input "9lCQeNcjHMecl4My4L9xCZlY" at bounding box center [223, 24] width 343 height 19
paste input "XSwzj1nJh9XfPKXewBjSejPW"
type input "XSwzj1nJh9XfPKXewBjSejPW"
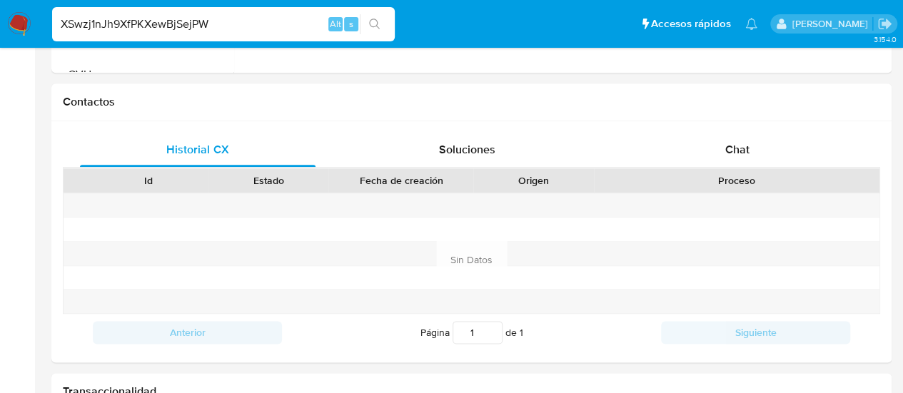
select select "10"
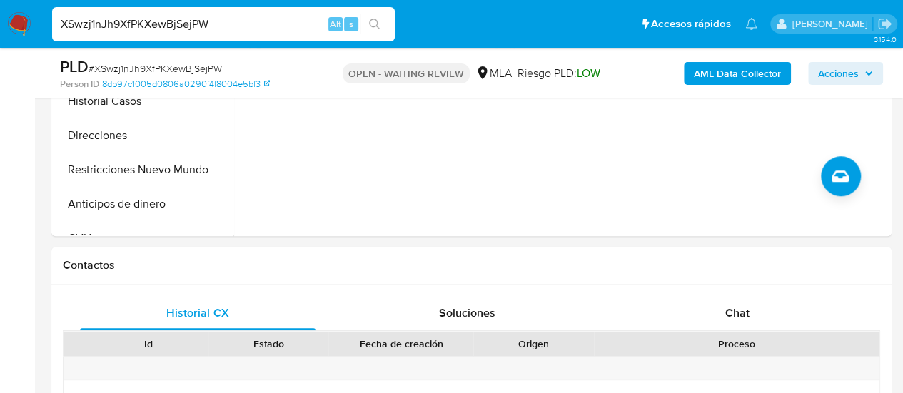
drag, startPoint x: 700, startPoint y: 312, endPoint x: 913, endPoint y: 238, distance: 225.2
click at [700, 312] on div "Chat" at bounding box center [736, 313] width 235 height 34
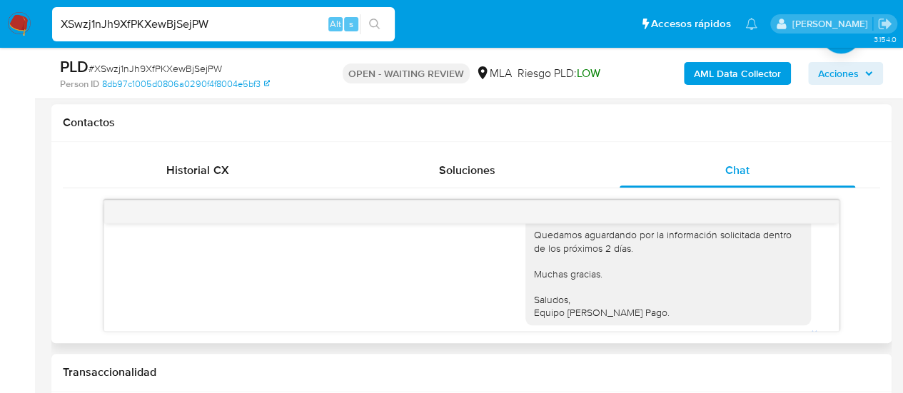
scroll to position [1296, 0]
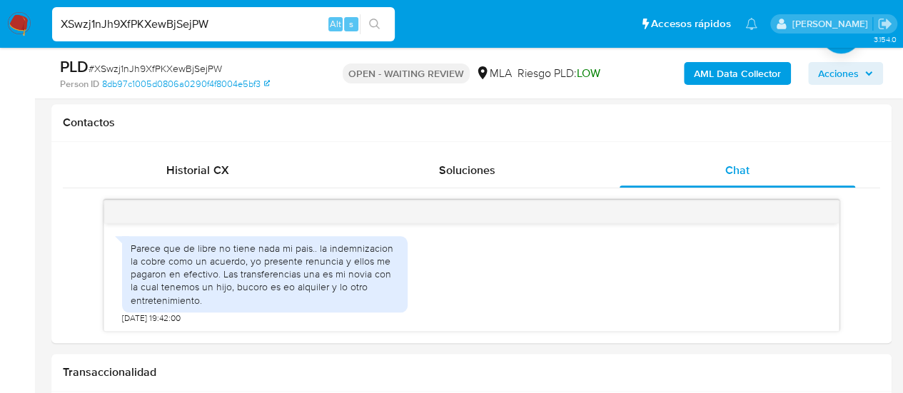
click at [158, 25] on input "XSwzj1nJh9XfPKXewBjSejPW" at bounding box center [223, 24] width 343 height 19
paste input "VFs99jVnIcTFNoCfAN8vwXdc"
type input "VFs99jVnIcTFNoCfAN8vwXdc"
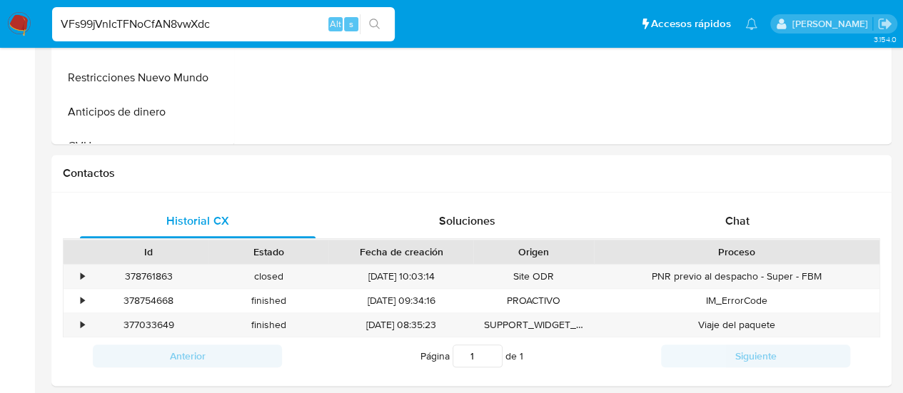
select select "10"
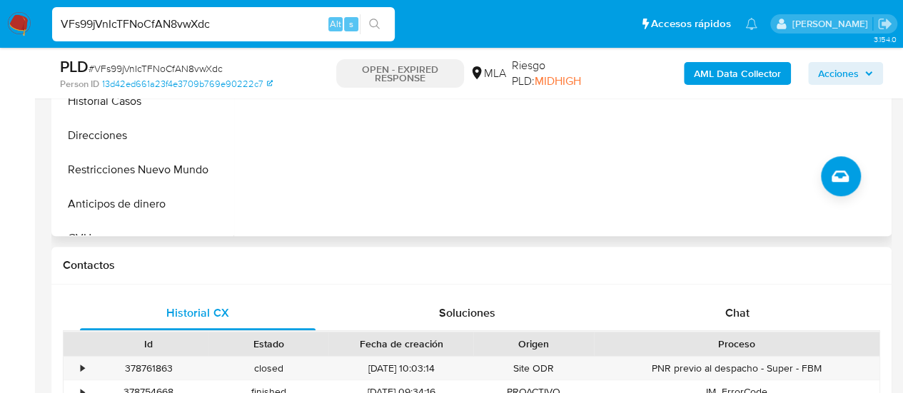
scroll to position [642, 0]
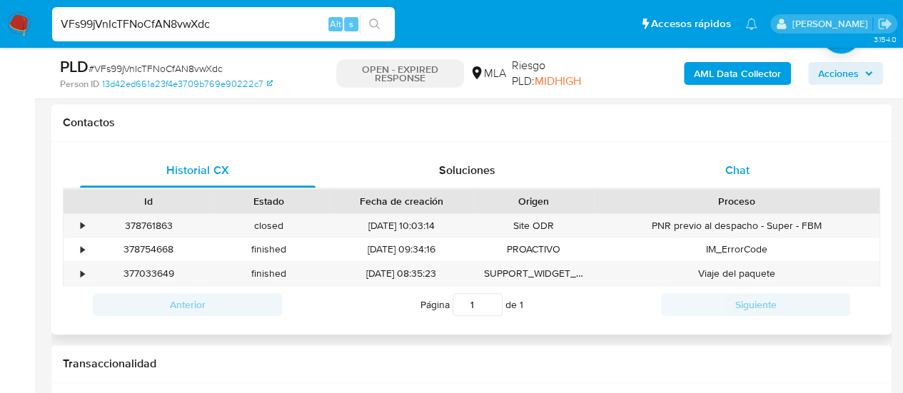
click at [706, 171] on div "Chat" at bounding box center [736, 170] width 235 height 34
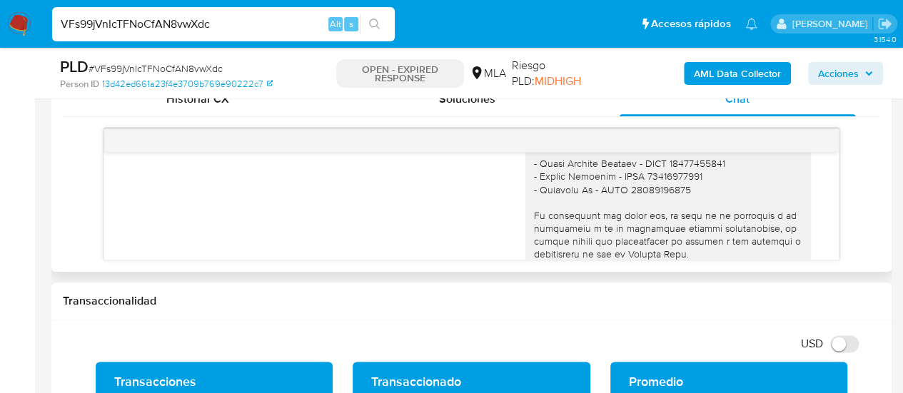
scroll to position [1556, 0]
